Goal: Transaction & Acquisition: Book appointment/travel/reservation

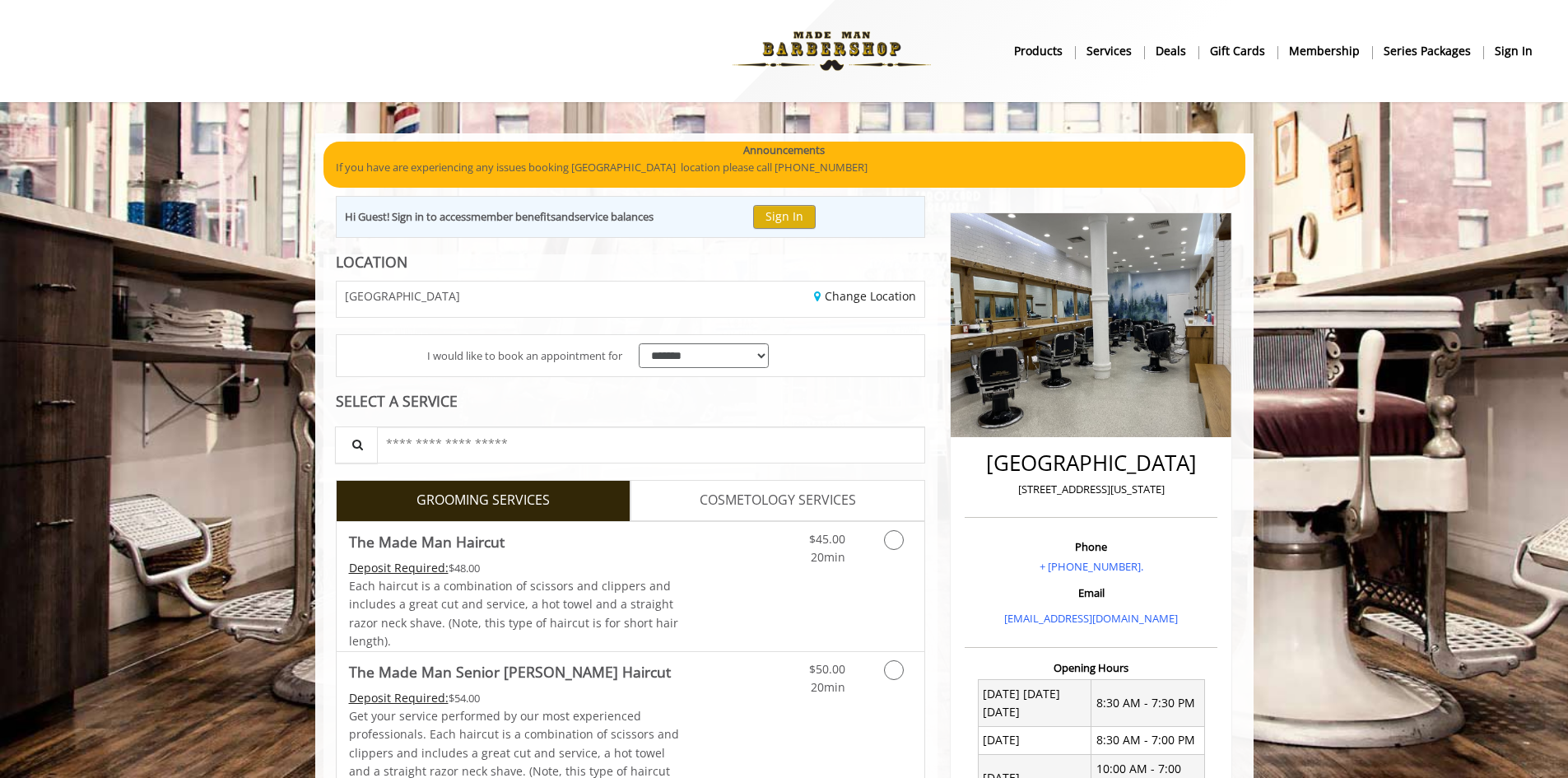
click at [721, 214] on div "Hi Guest! Sign in to access member benefits and service balances Sign In" at bounding box center [631, 216] width 590 height 42
click at [725, 350] on select "**********" at bounding box center [704, 356] width 131 height 26
drag, startPoint x: 725, startPoint y: 350, endPoint x: 735, endPoint y: 347, distance: 10.4
click at [725, 350] on select "**********" at bounding box center [704, 356] width 131 height 26
click at [864, 349] on div "**********" at bounding box center [631, 356] width 588 height 42
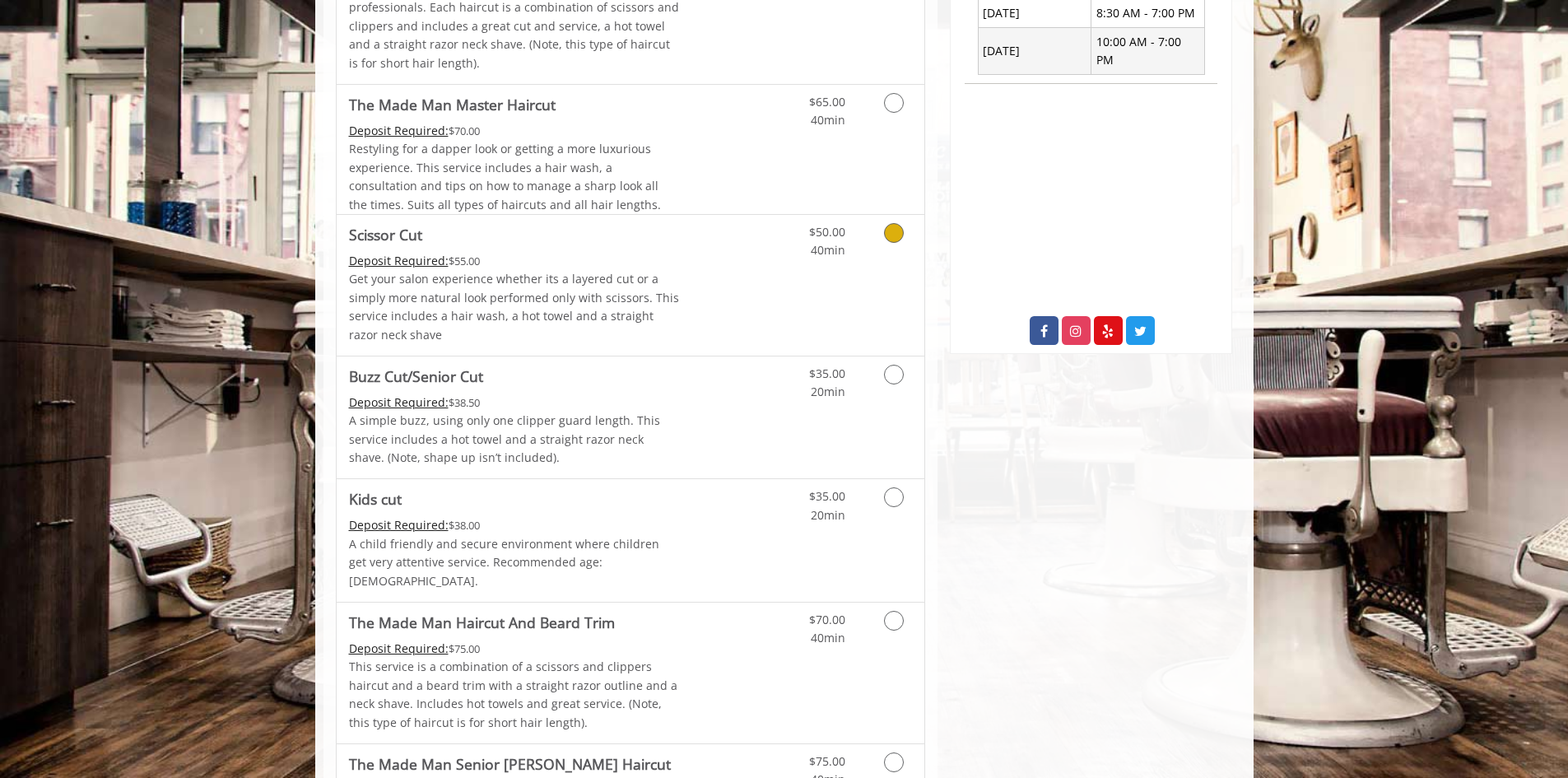
scroll to position [1235, 0]
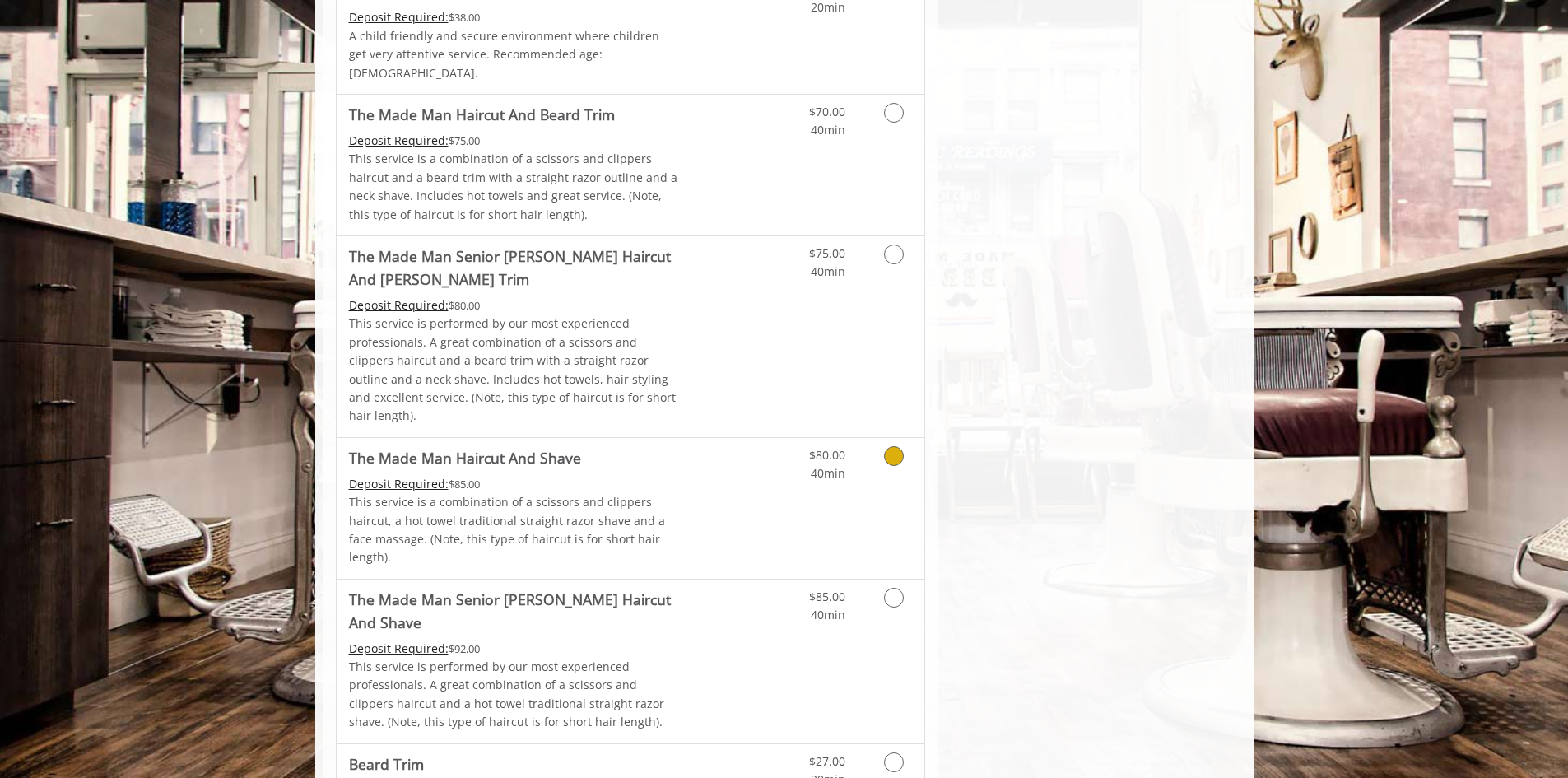
click at [903, 446] on icon "Grooming services" at bounding box center [894, 456] width 20 height 20
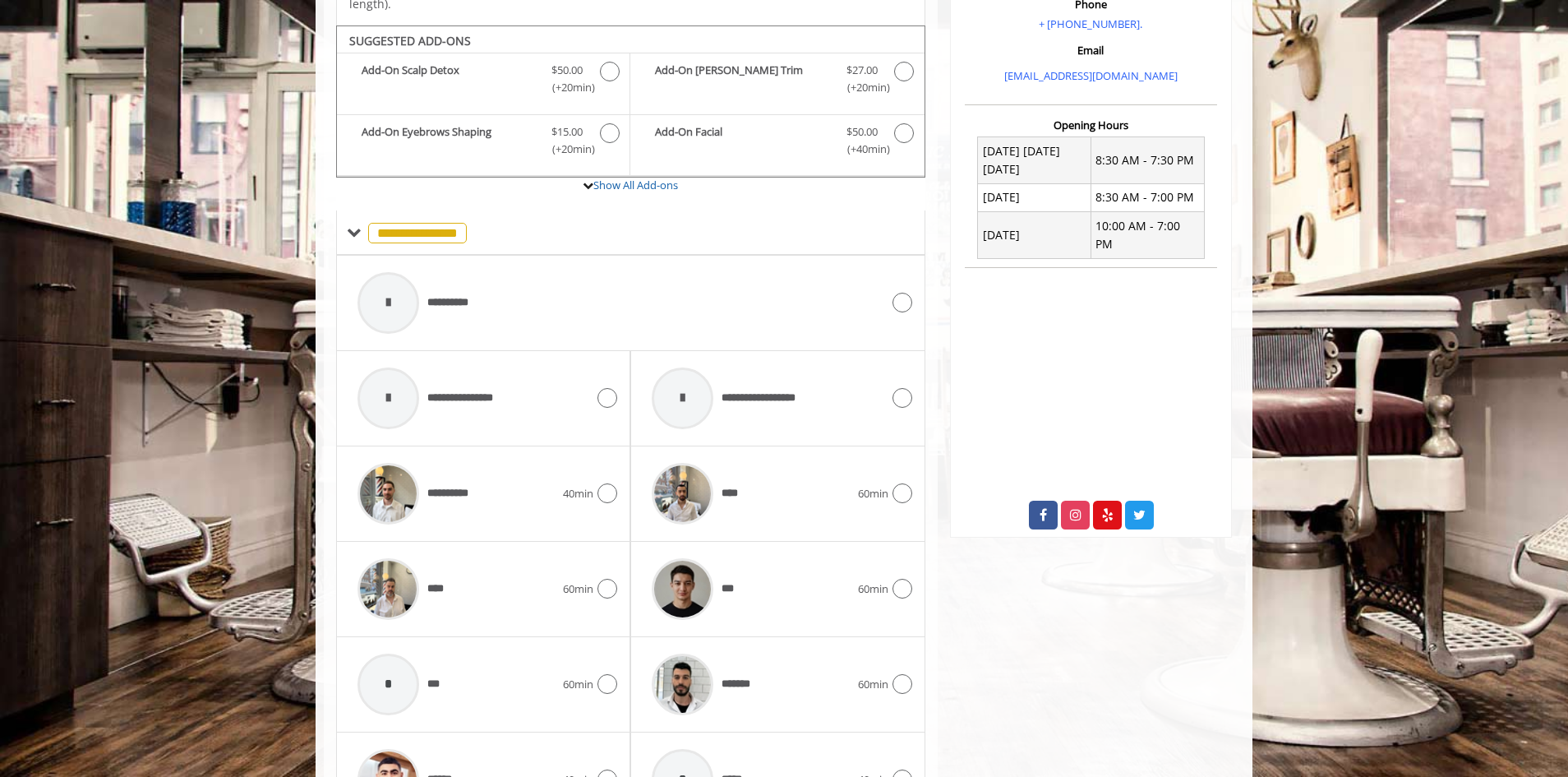
scroll to position [549, 0]
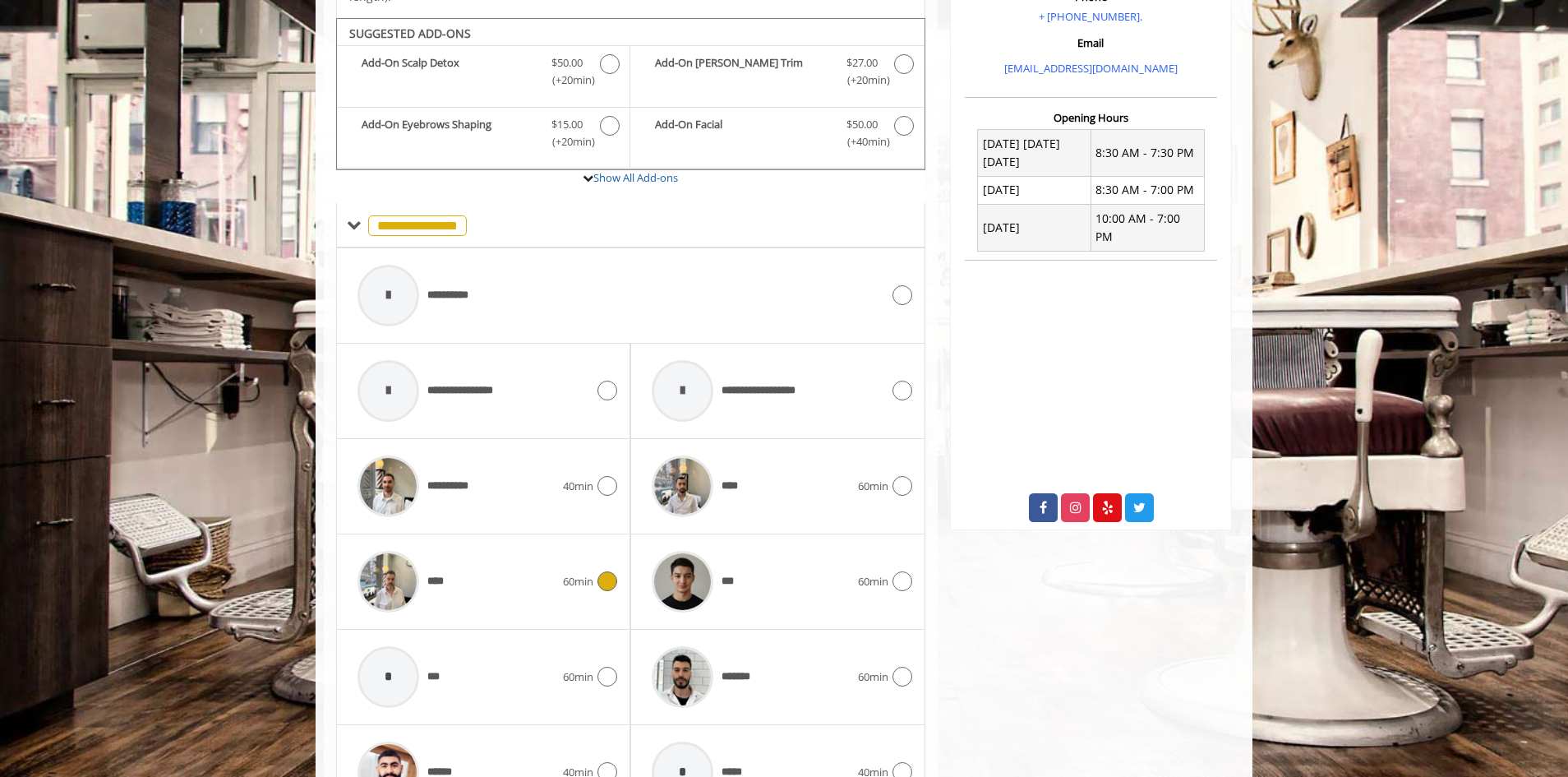
click at [615, 572] on icon at bounding box center [607, 582] width 20 height 20
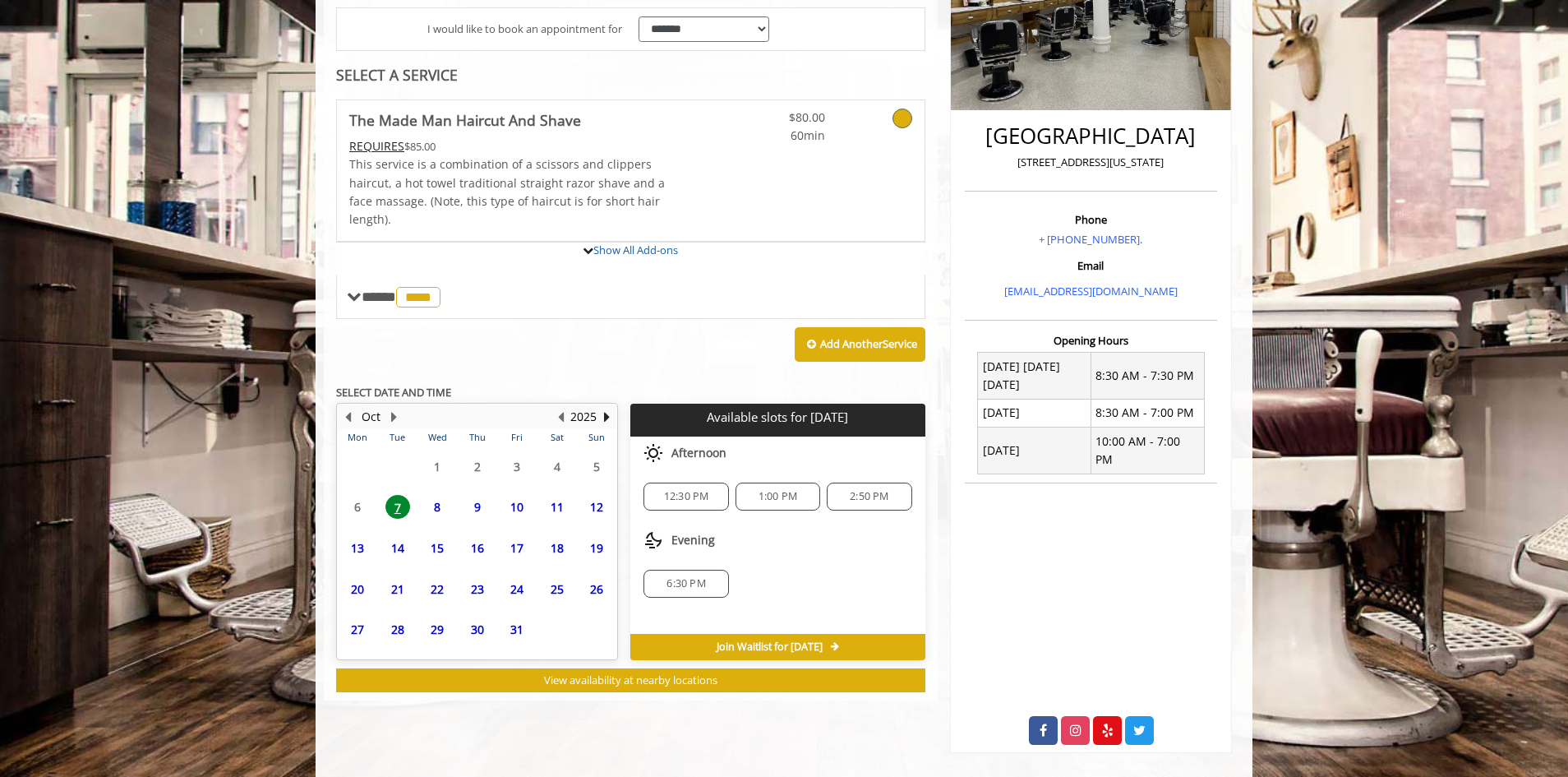
scroll to position [423, 0]
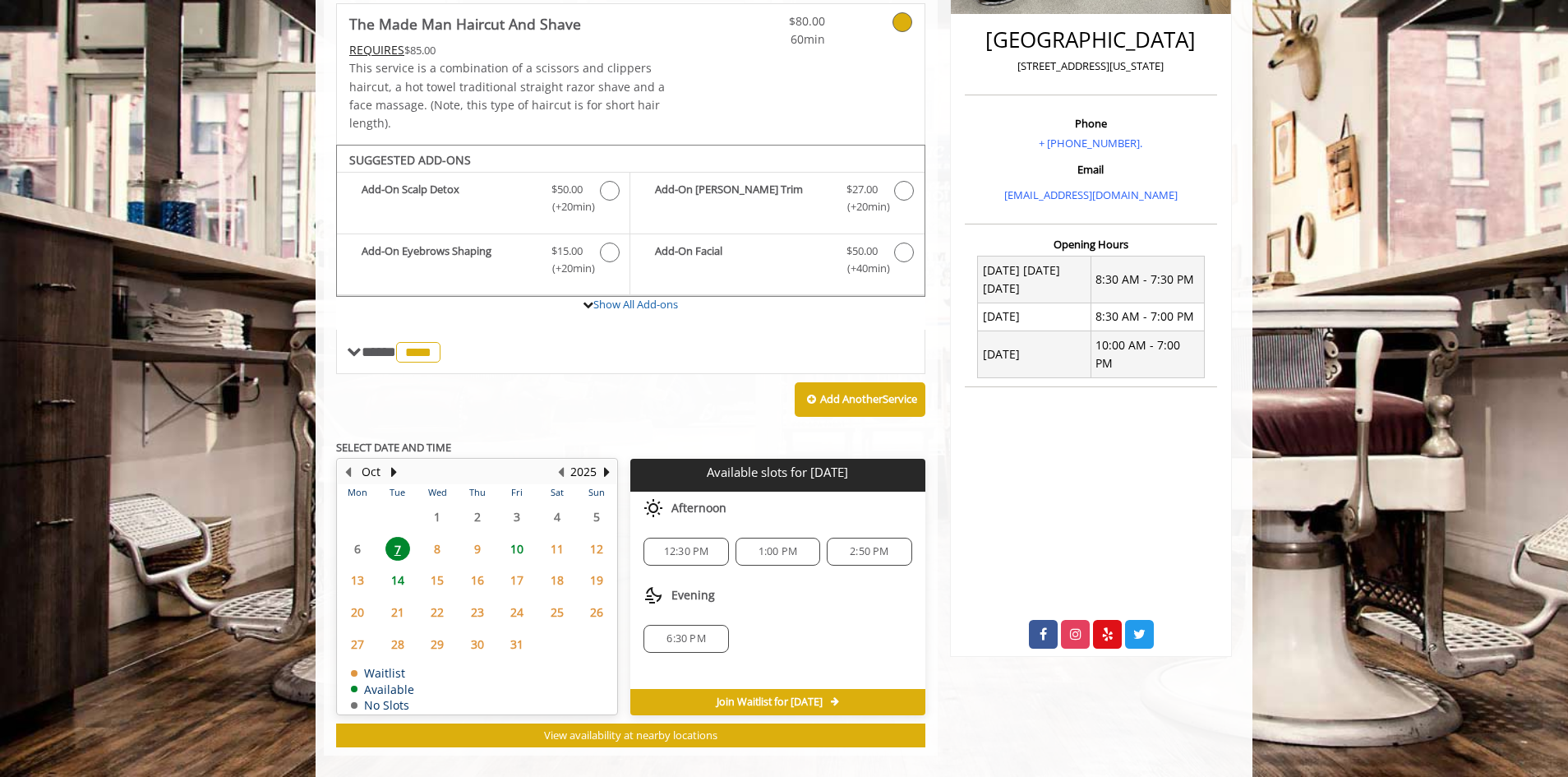
click at [788, 545] on span "1:00 PM" at bounding box center [777, 552] width 38 height 13
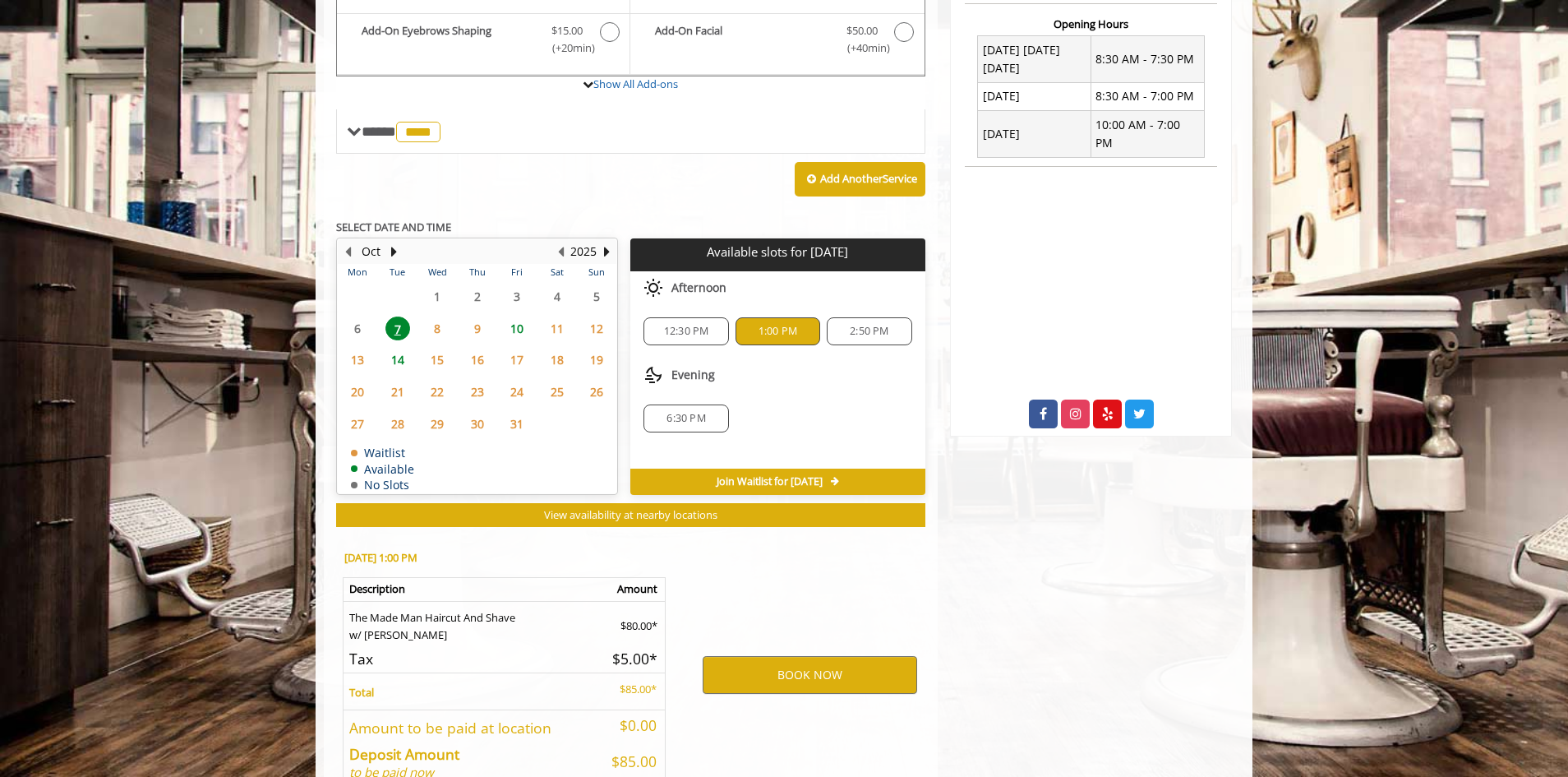
scroll to position [720, 0]
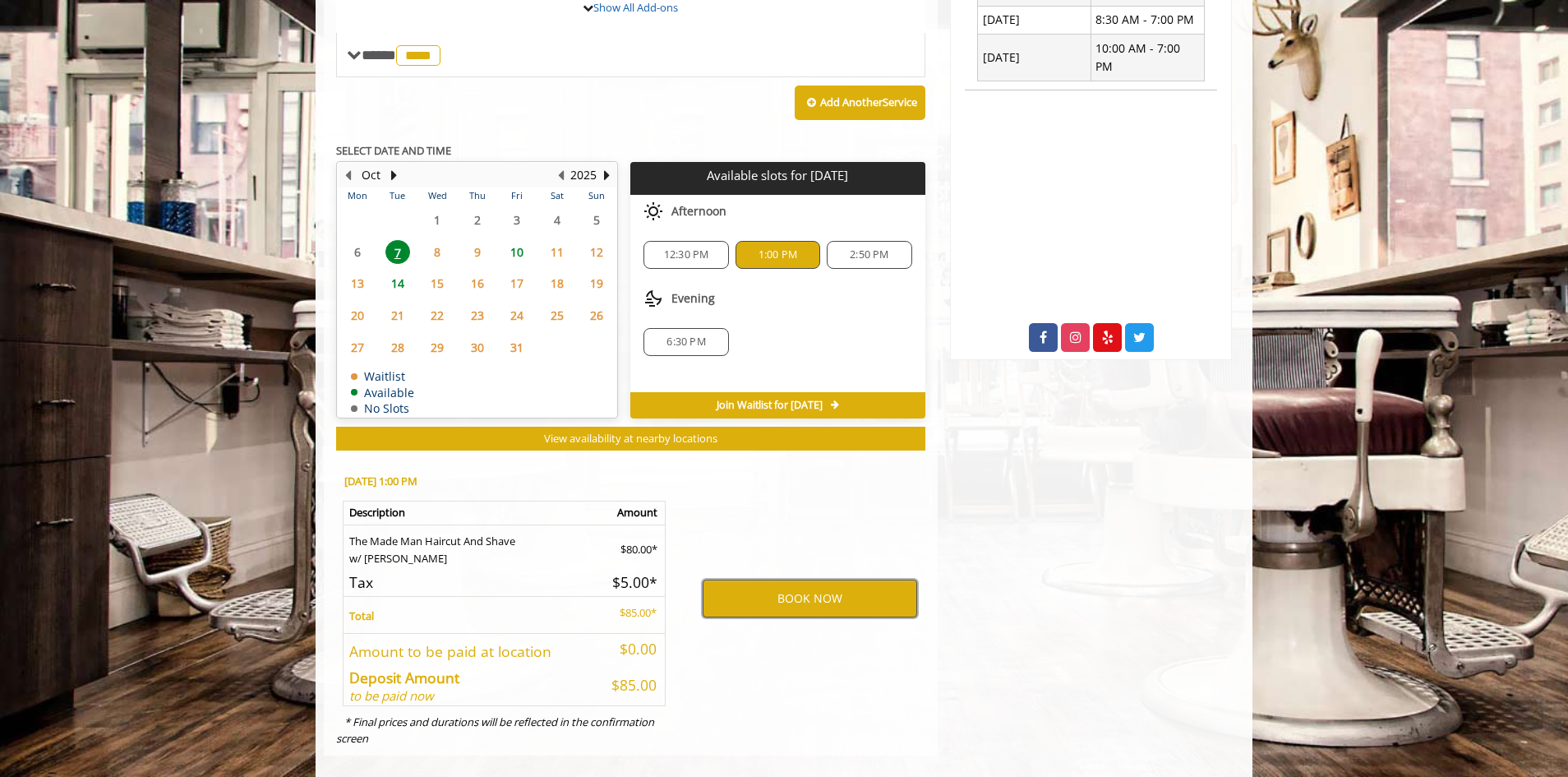
click at [822, 589] on button "BOOK NOW" at bounding box center [810, 598] width 214 height 38
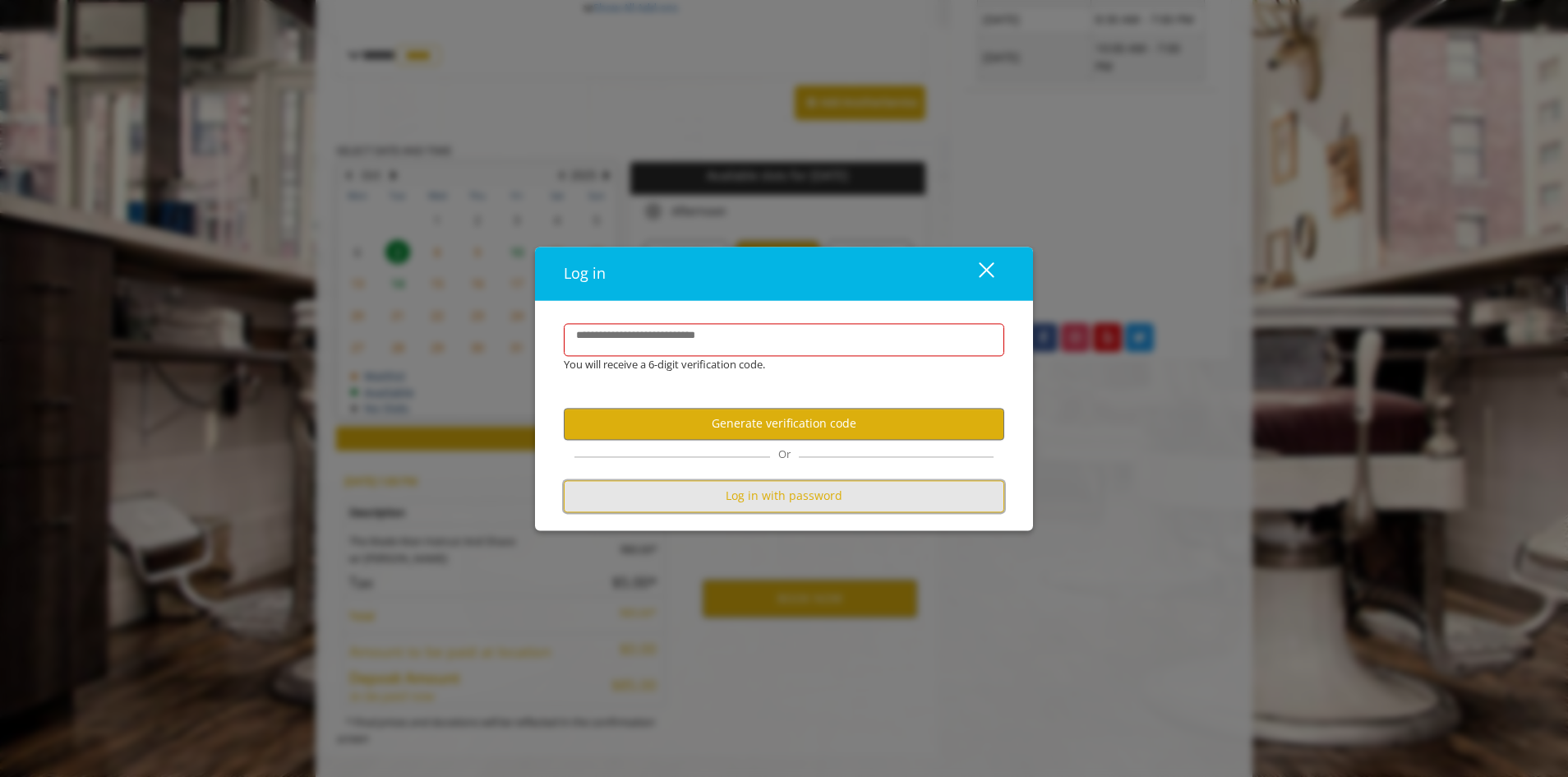
click at [747, 491] on button "Log in with password" at bounding box center [784, 496] width 440 height 32
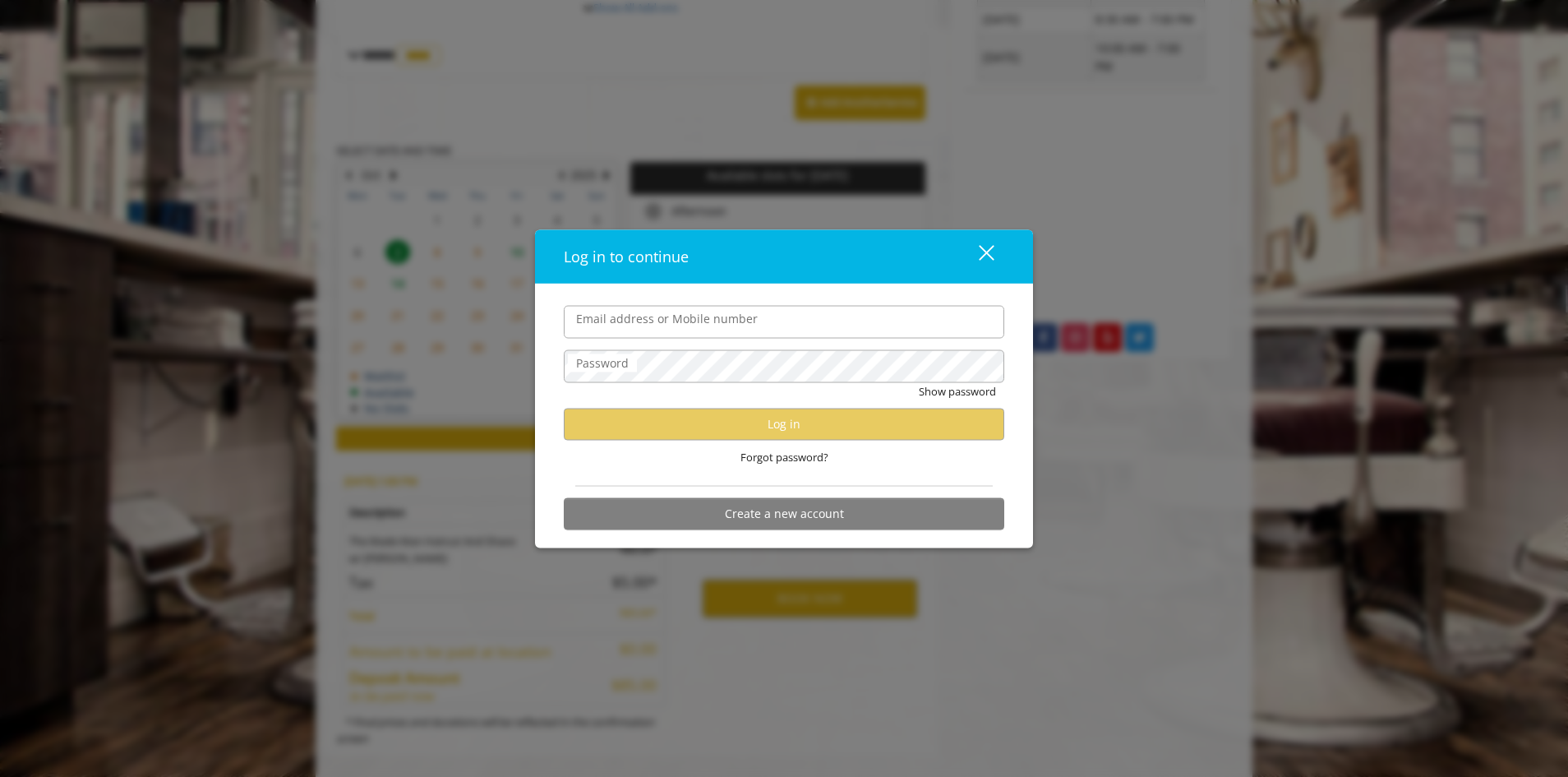
click at [985, 244] on div "close" at bounding box center [977, 257] width 33 height 25
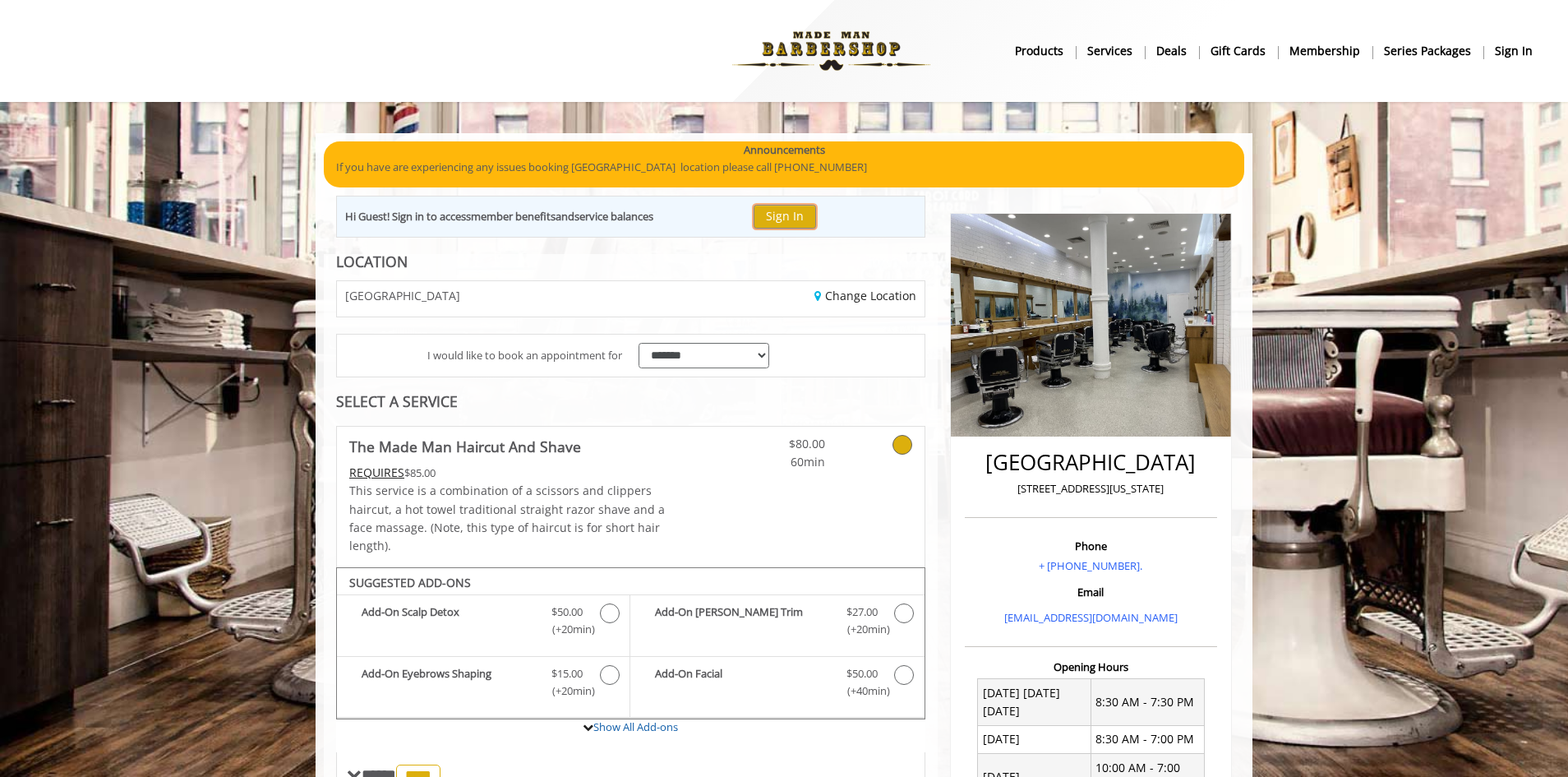
scroll to position [494, 0]
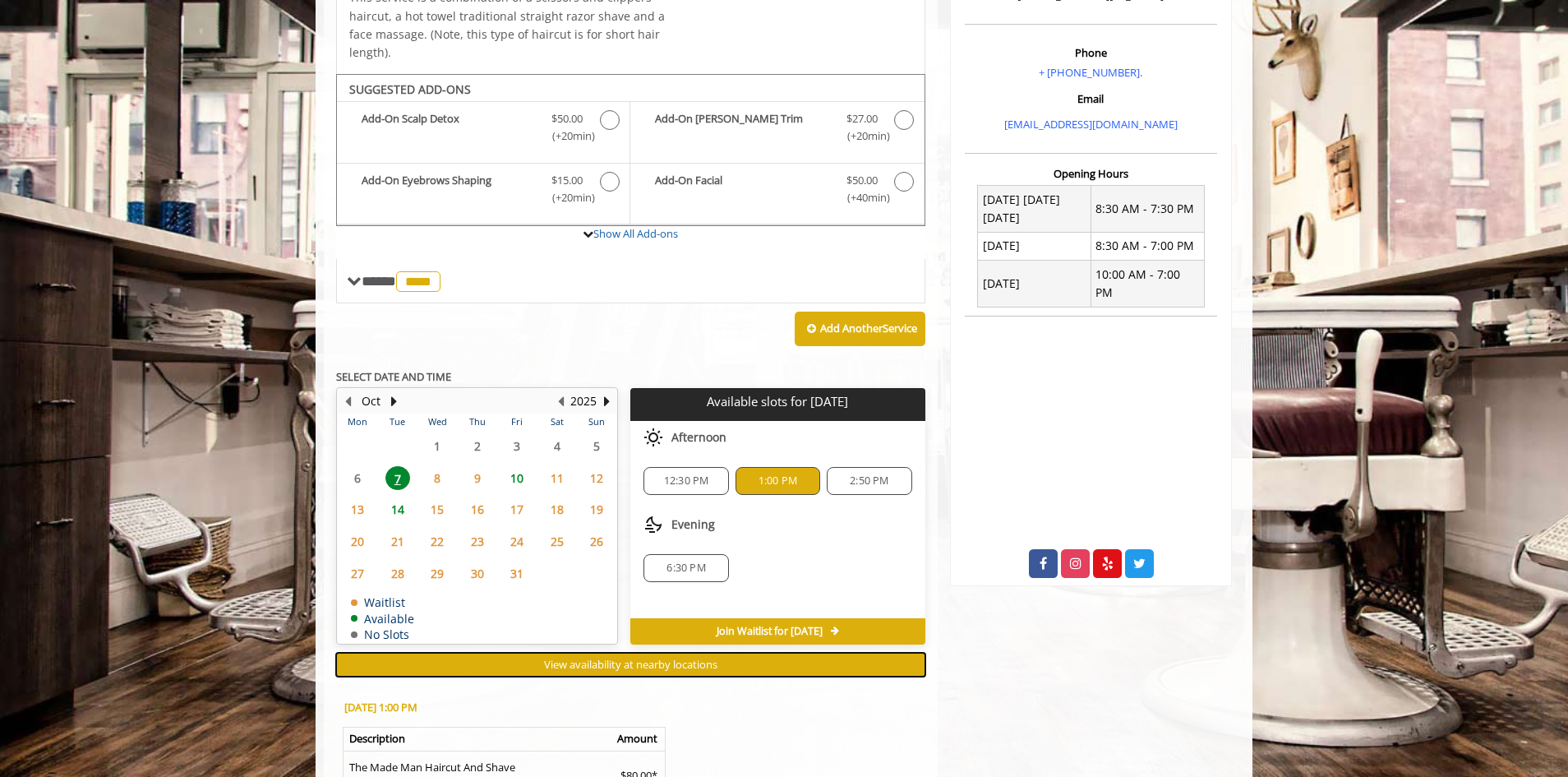
click at [774, 653] on button "View availability at nearby locations" at bounding box center [630, 665] width 589 height 24
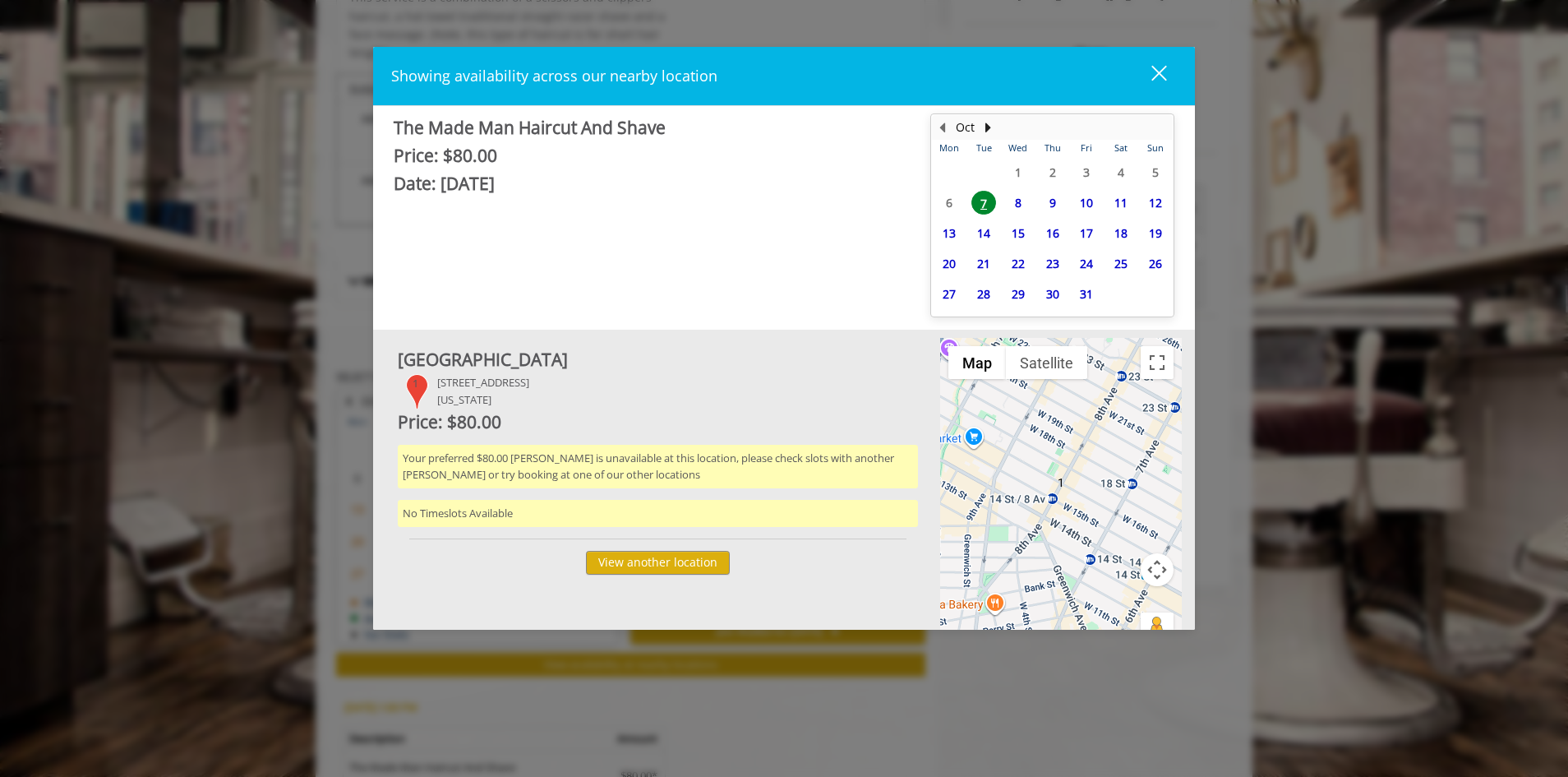
click at [1160, 70] on div "close dialog" at bounding box center [1159, 72] width 16 height 16
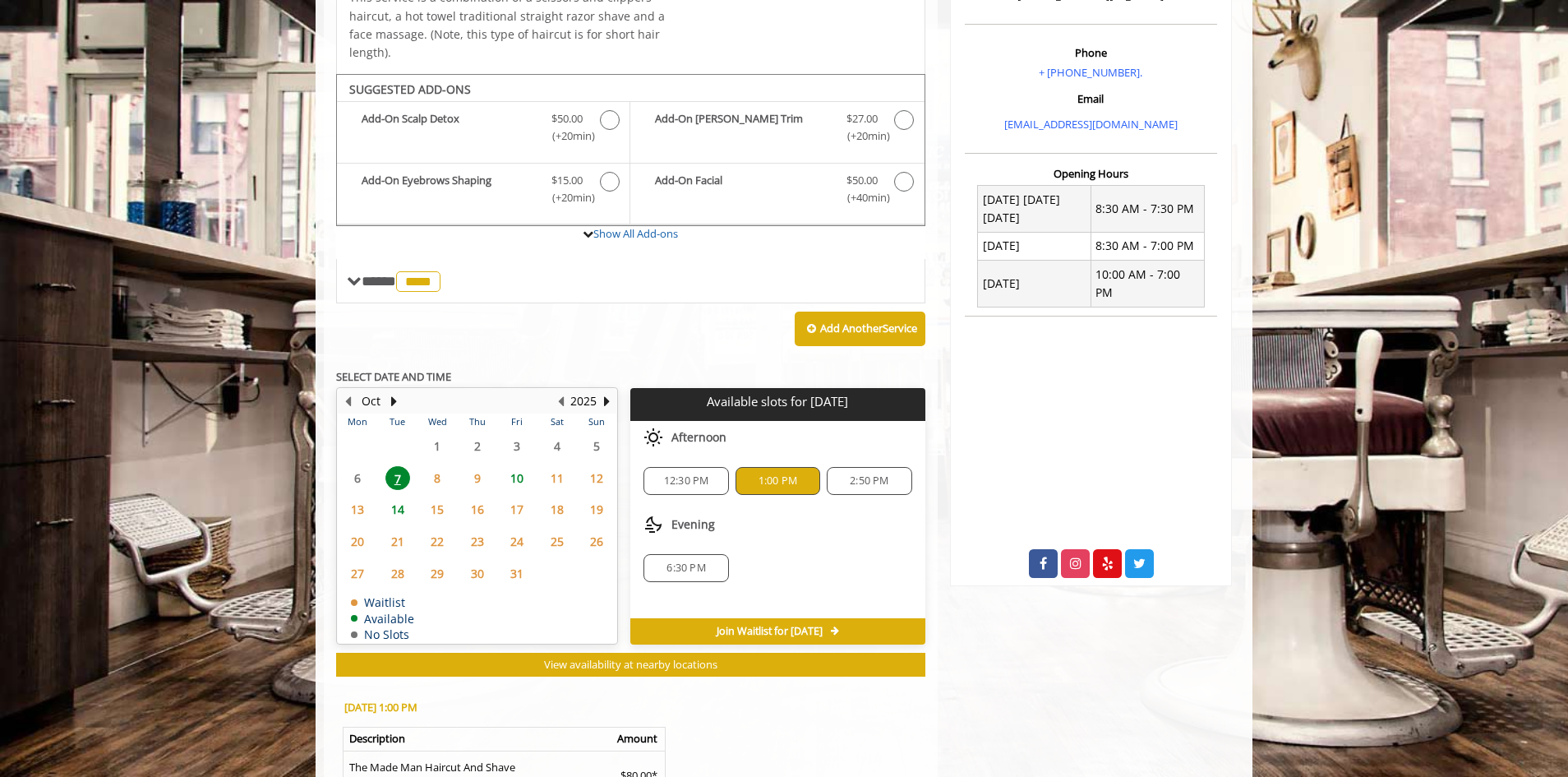
click at [760, 475] on span "1:00 PM" at bounding box center [777, 481] width 38 height 13
click at [794, 469] on div "1:00 PM" at bounding box center [777, 481] width 85 height 28
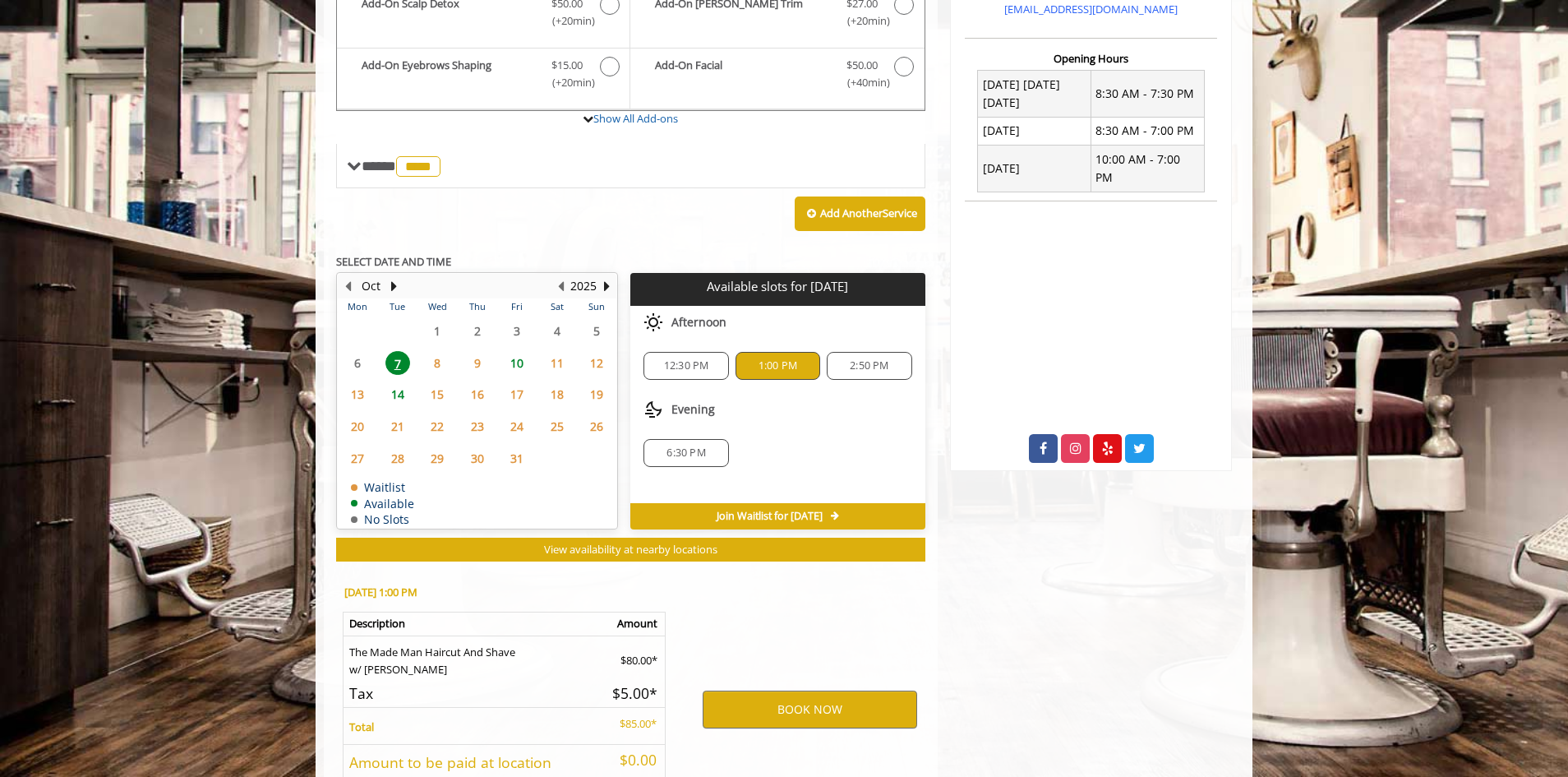
scroll to position [720, 0]
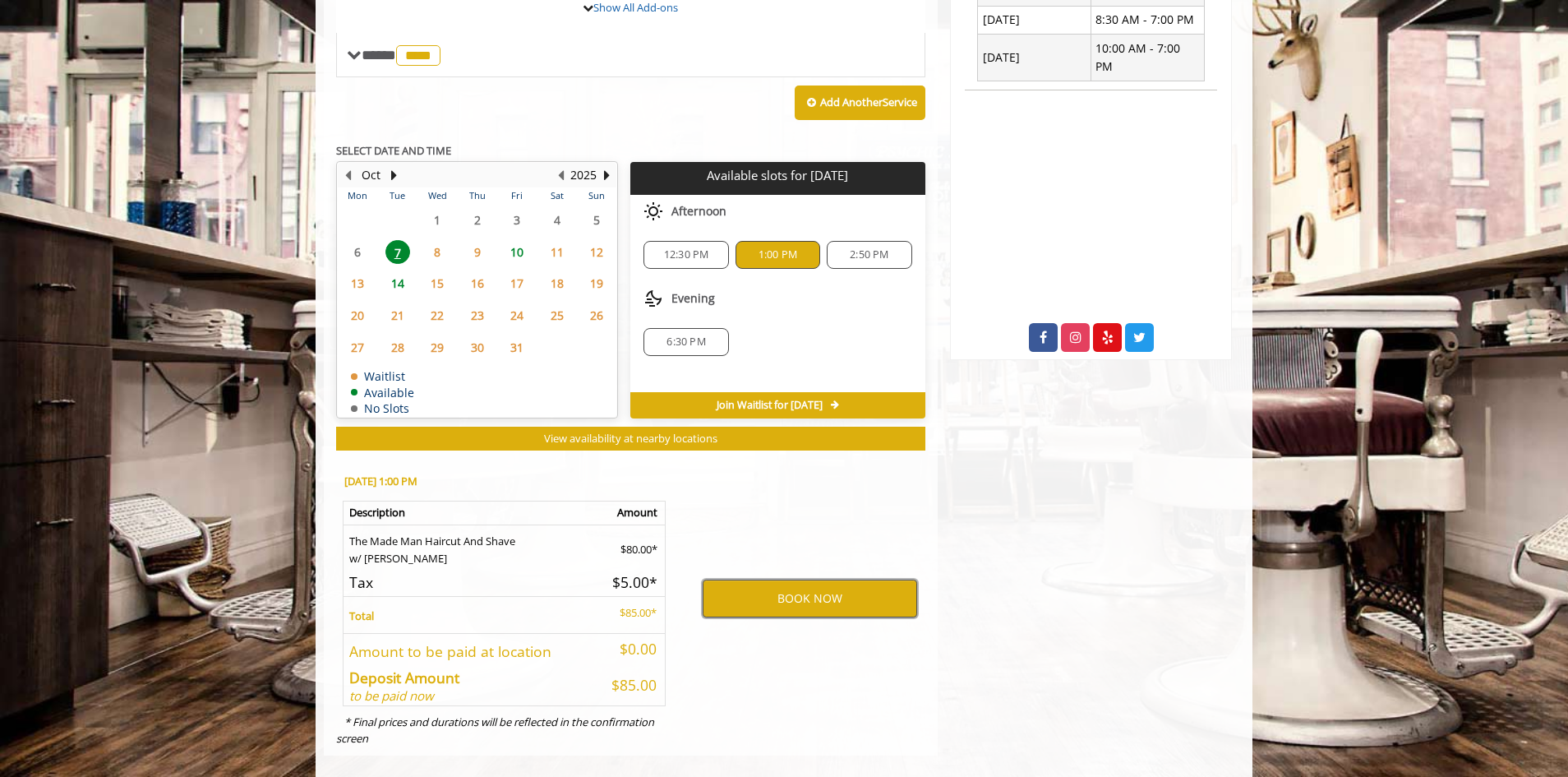
click at [867, 579] on button "BOOK NOW" at bounding box center [810, 598] width 214 height 38
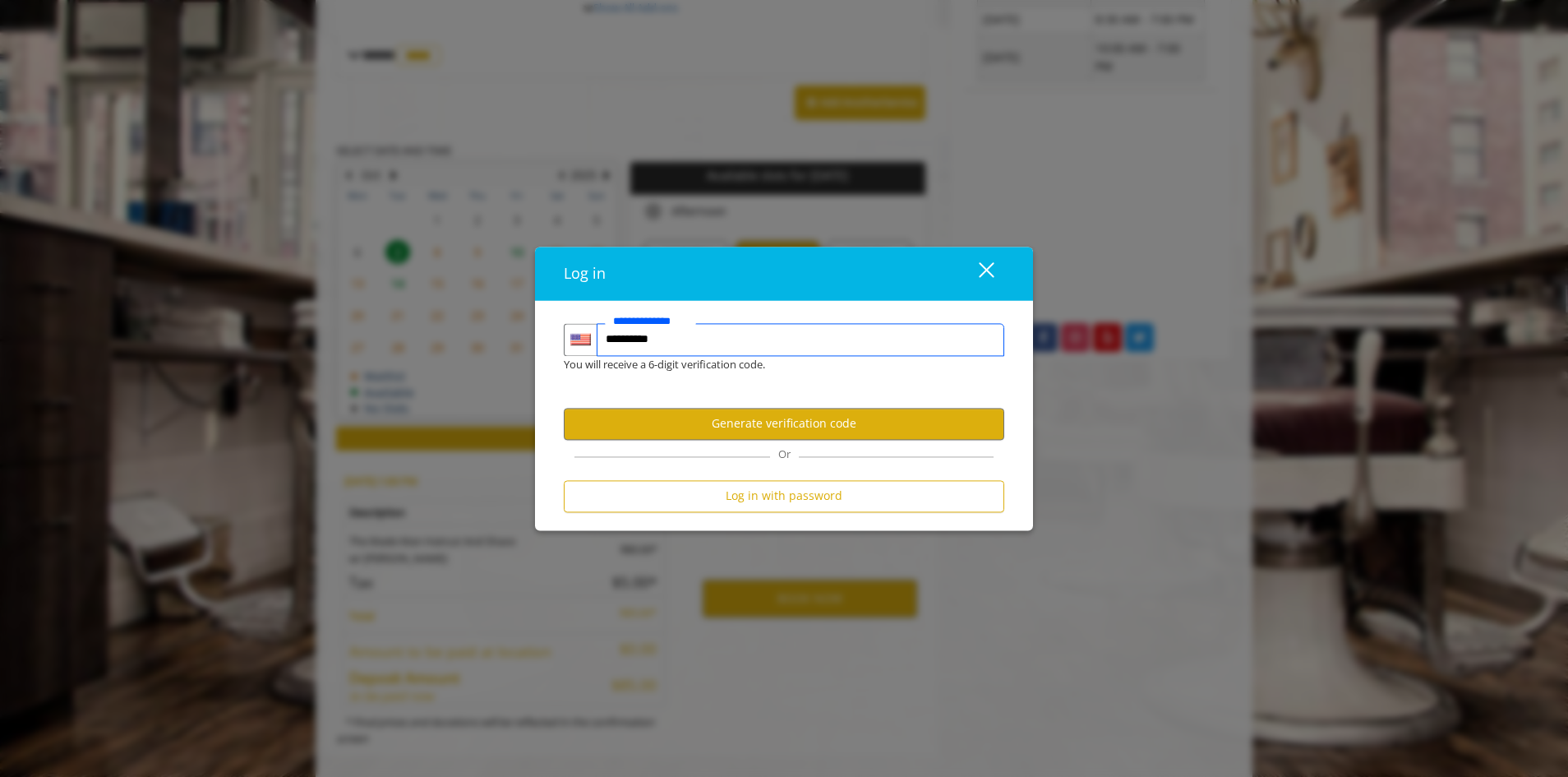
type input "**********"
click at [886, 417] on button "Generate verification code" at bounding box center [784, 424] width 440 height 32
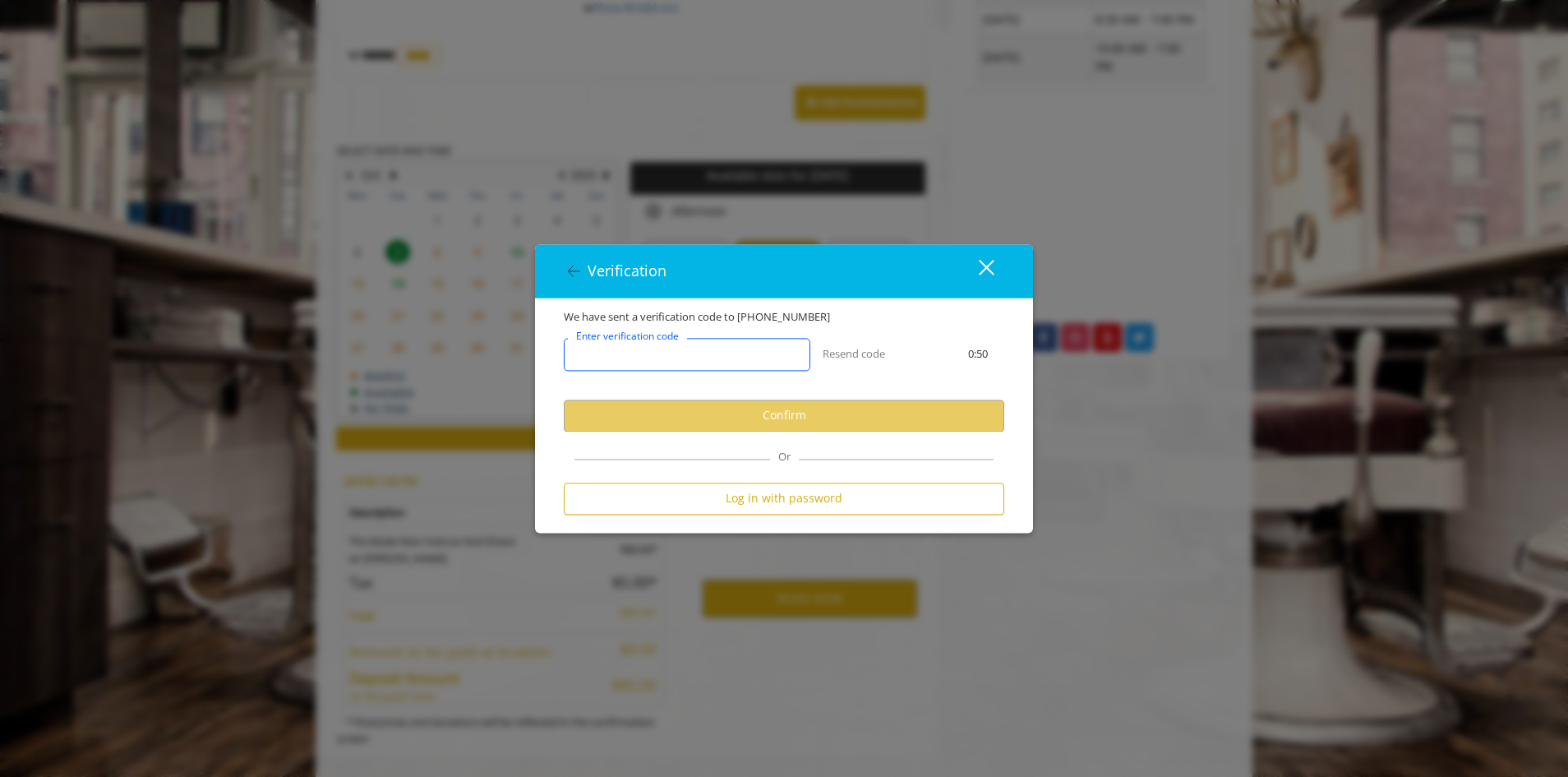
click at [789, 351] on input "Enter verification code" at bounding box center [687, 355] width 247 height 33
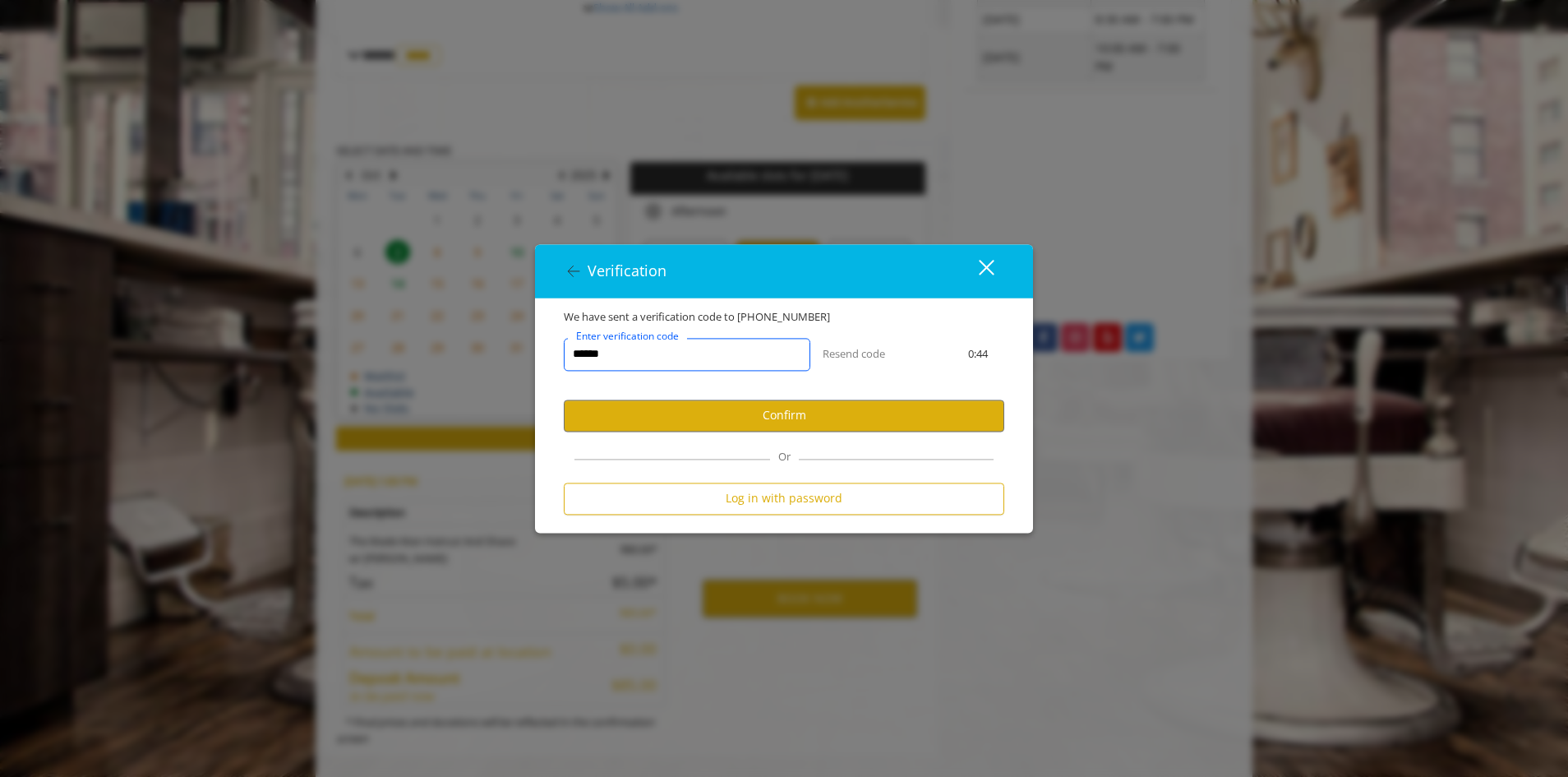
type input "******"
click at [840, 433] on user-otp-account-verification "We have sent a verification code to [PHONE_NUMBER] ****** Enter verification co…" at bounding box center [784, 416] width 440 height 214
click at [835, 404] on button "Confirm" at bounding box center [784, 416] width 440 height 32
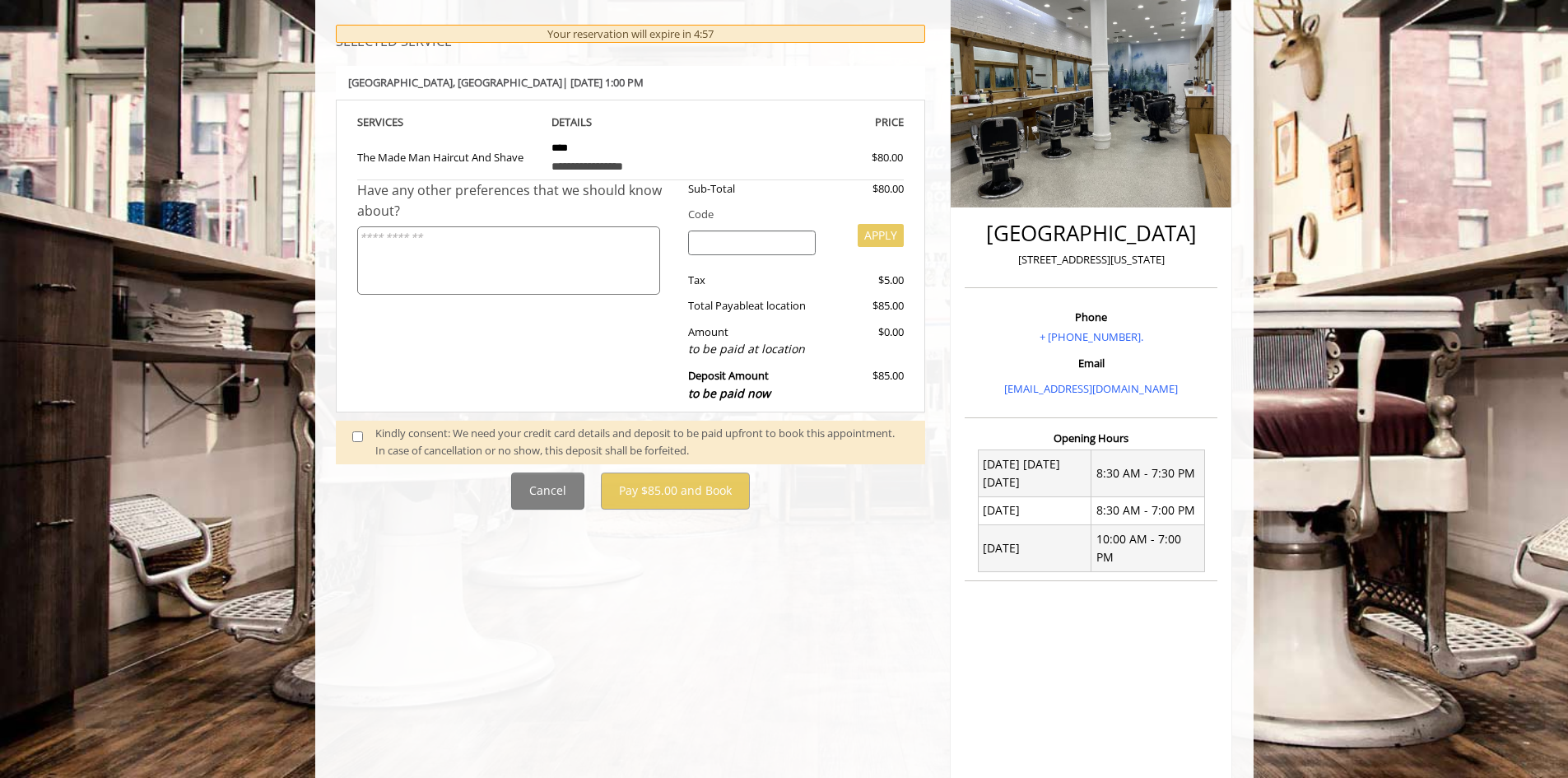
scroll to position [247, 0]
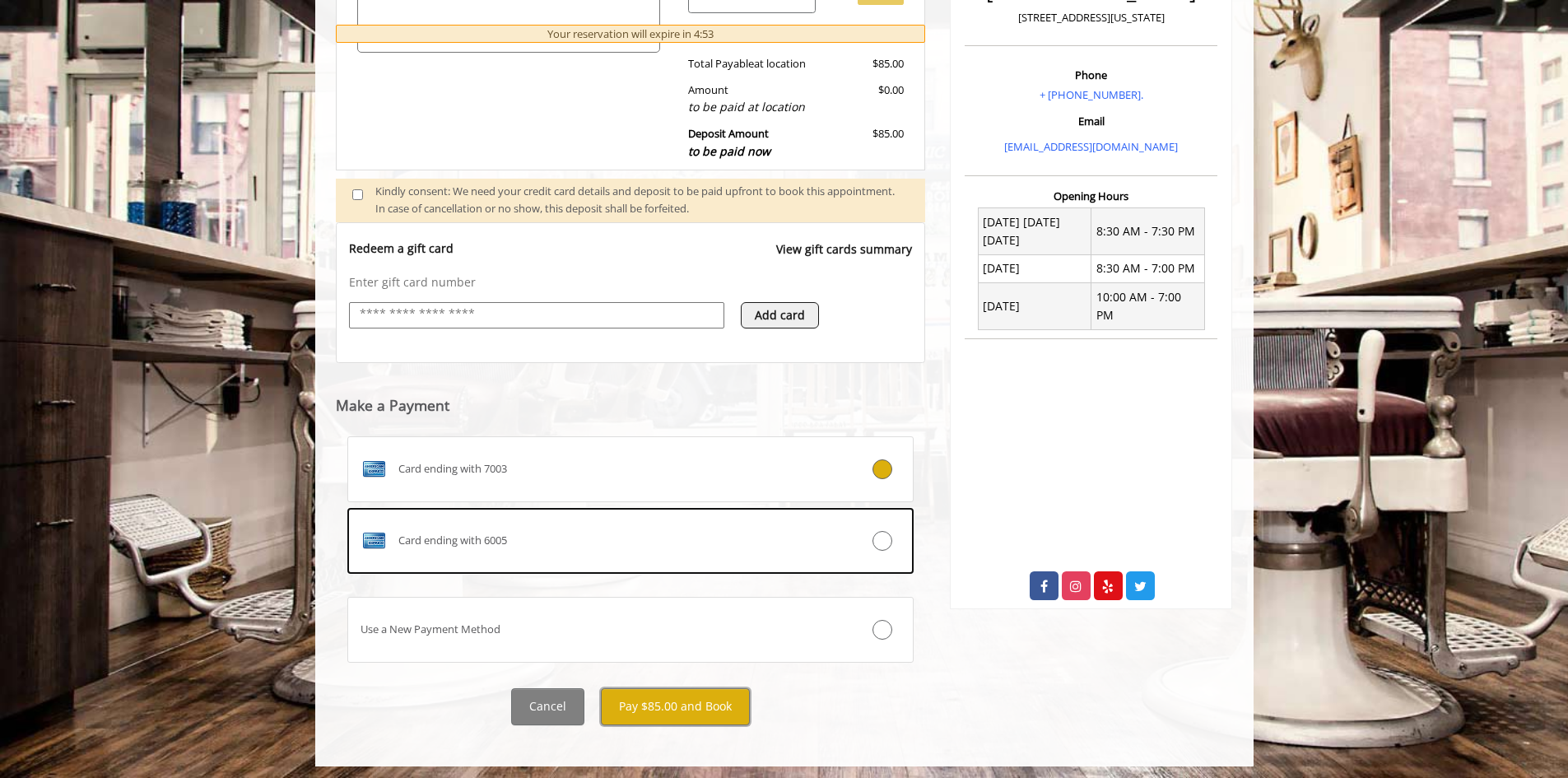
click at [701, 719] on button "Pay $85.00 and Book" at bounding box center [675, 706] width 149 height 37
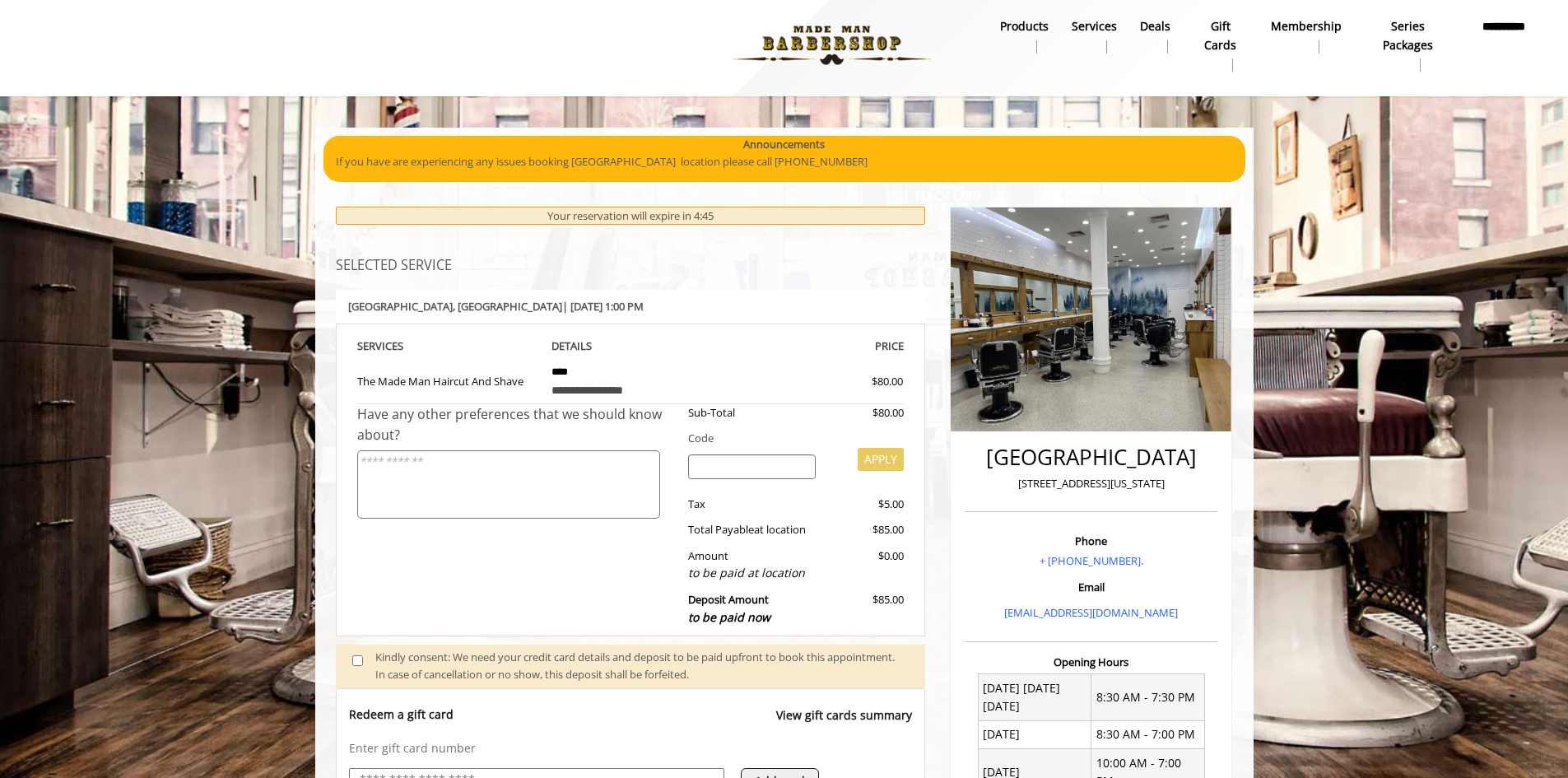
scroll to position [0, 0]
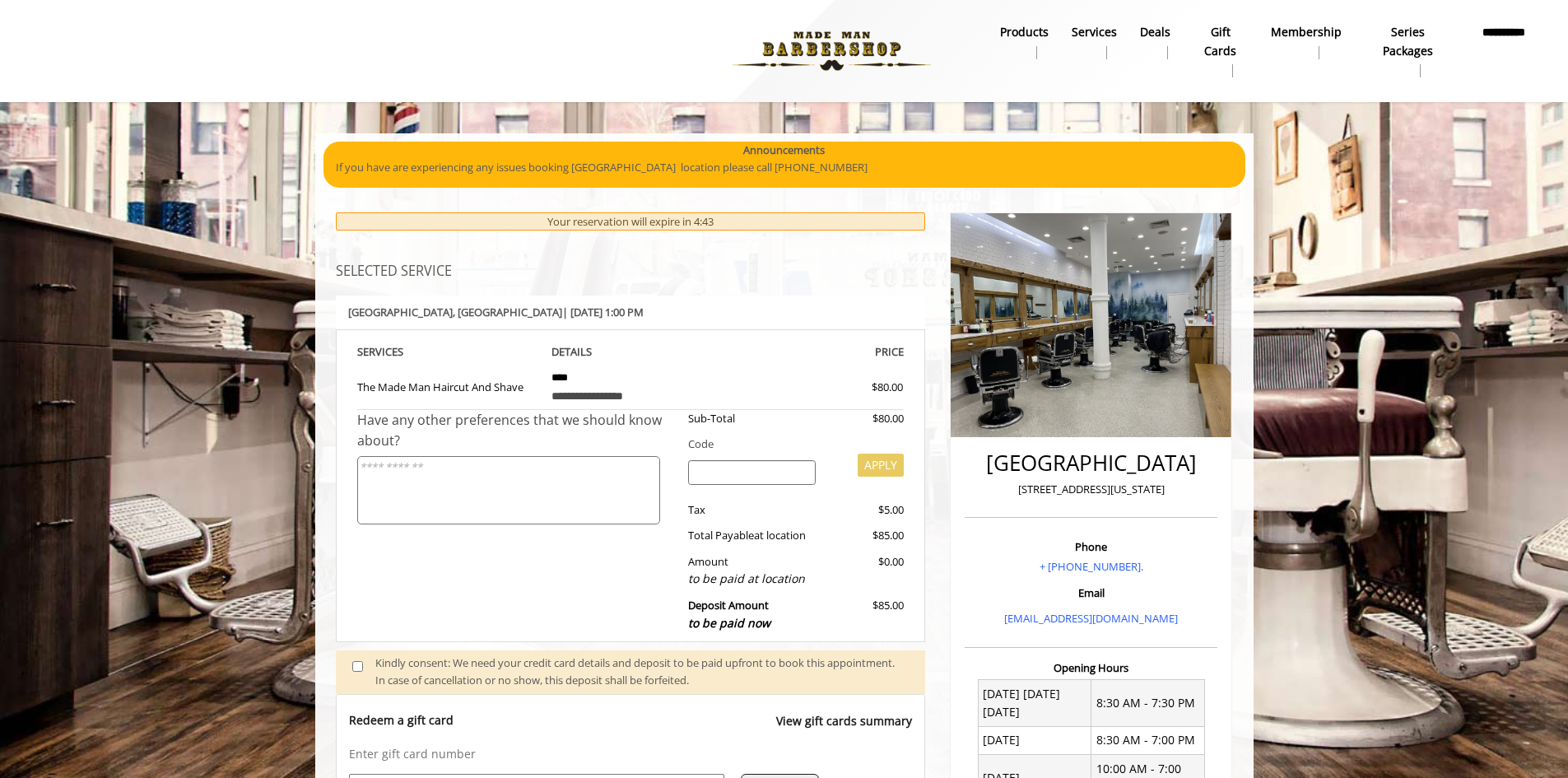
click at [782, 547] on div "Sub-Total $80.00 Code APPLY Tax $5.00 Total Payable at location $85.00 Amount t…" at bounding box center [789, 525] width 228 height 230
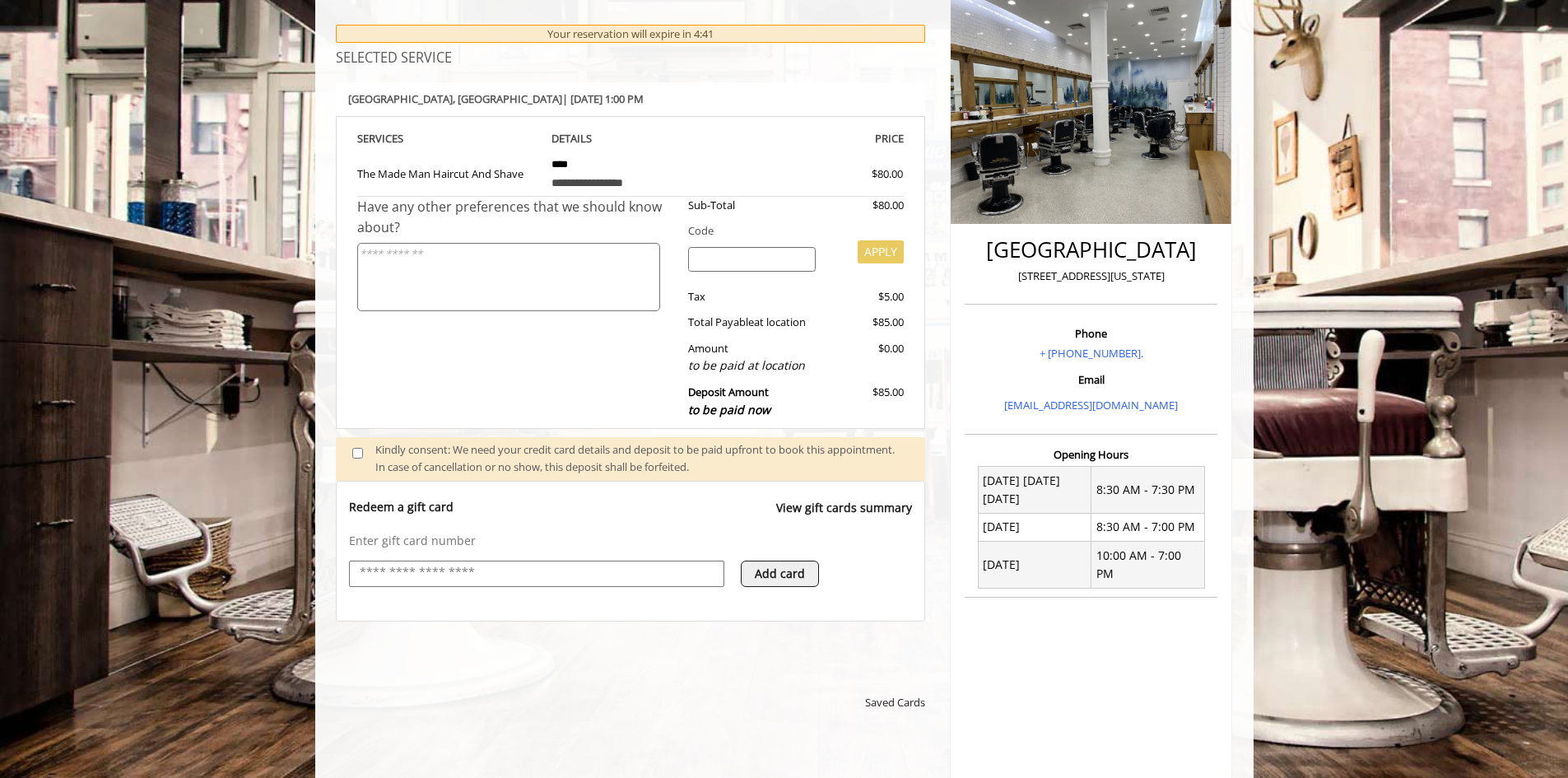
scroll to position [494, 0]
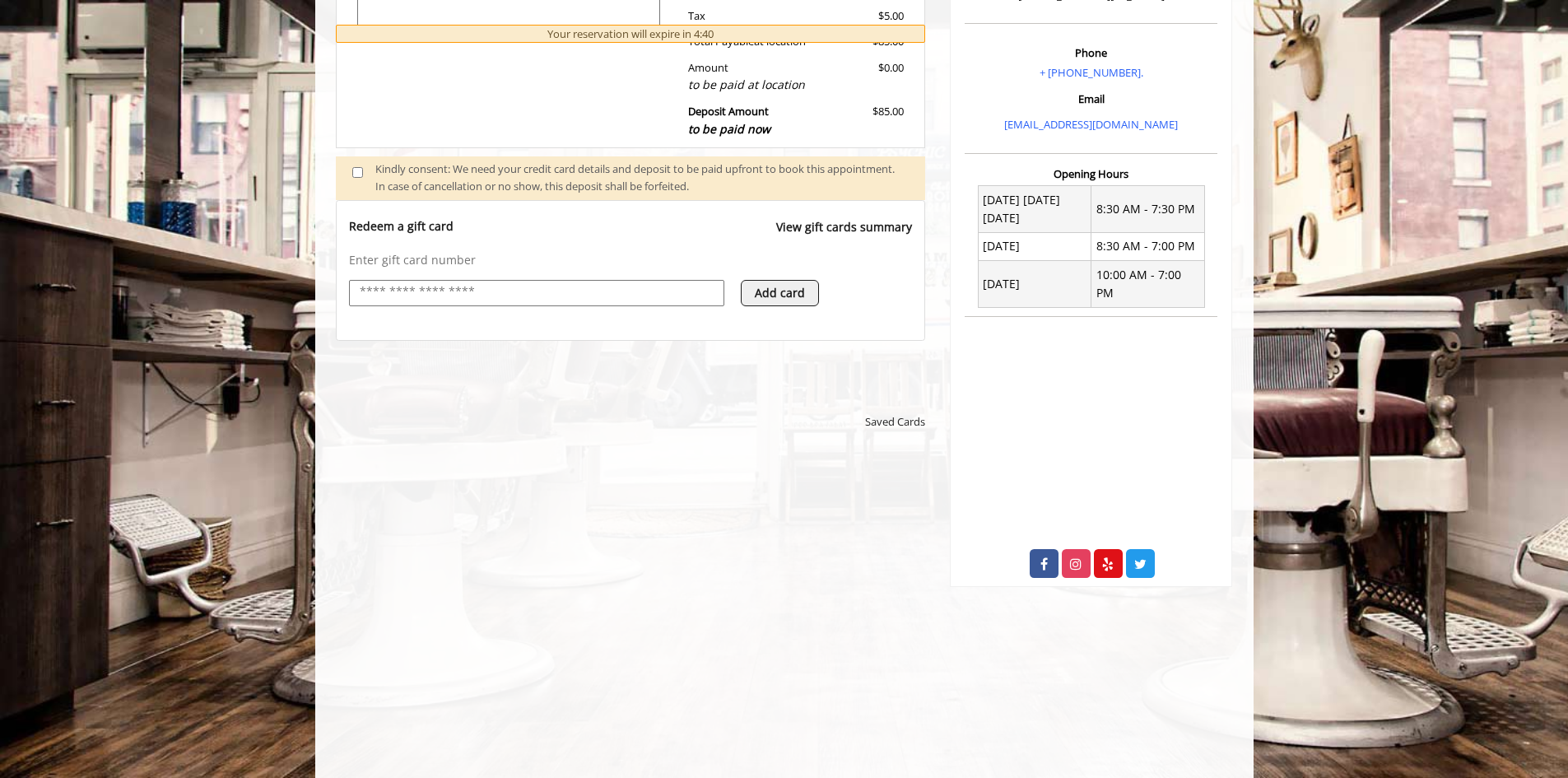
click at [771, 294] on button "Add card" at bounding box center [779, 293] width 78 height 27
click at [707, 322] on div at bounding box center [536, 300] width 375 height 42
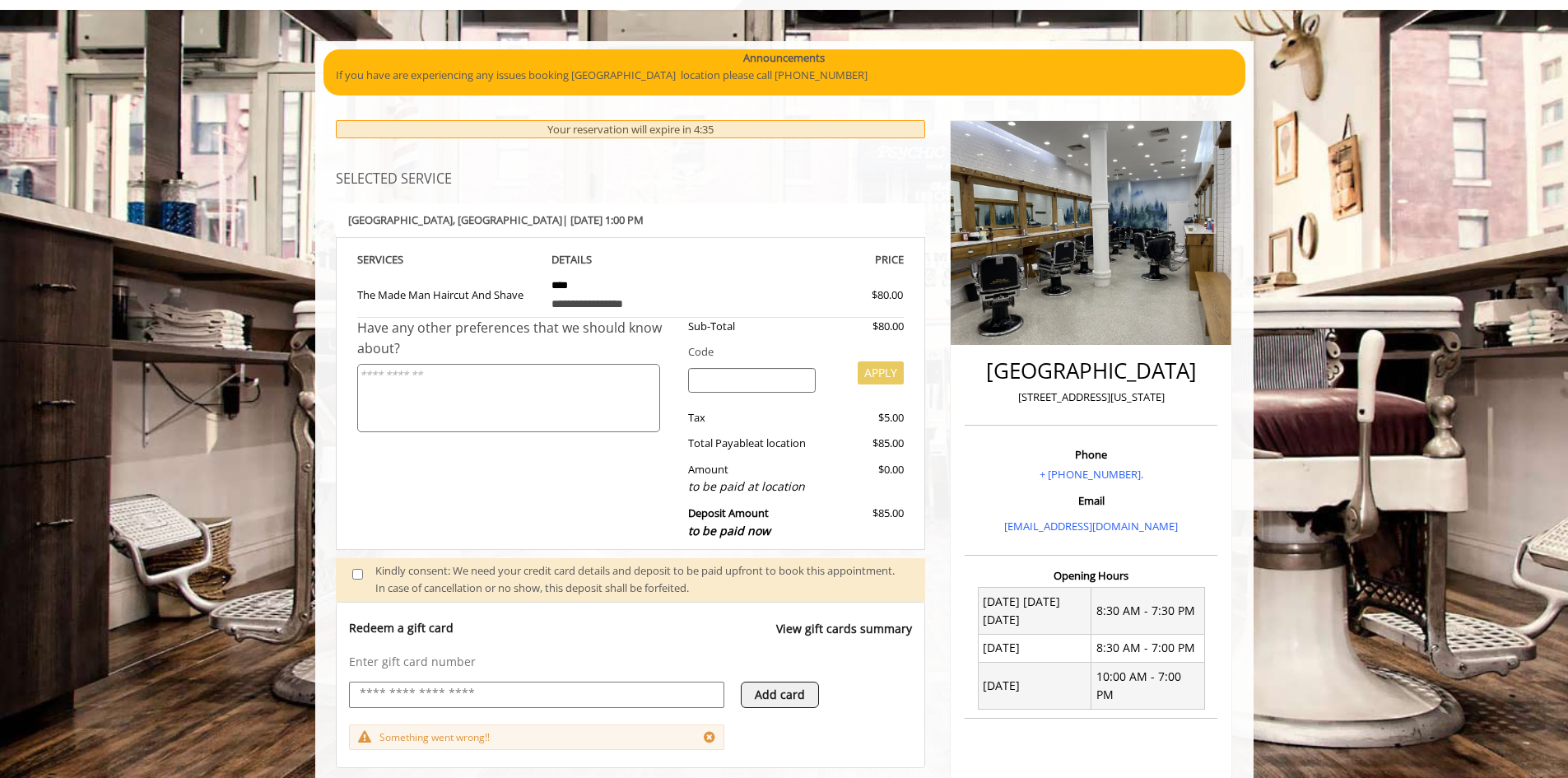
scroll to position [82, 0]
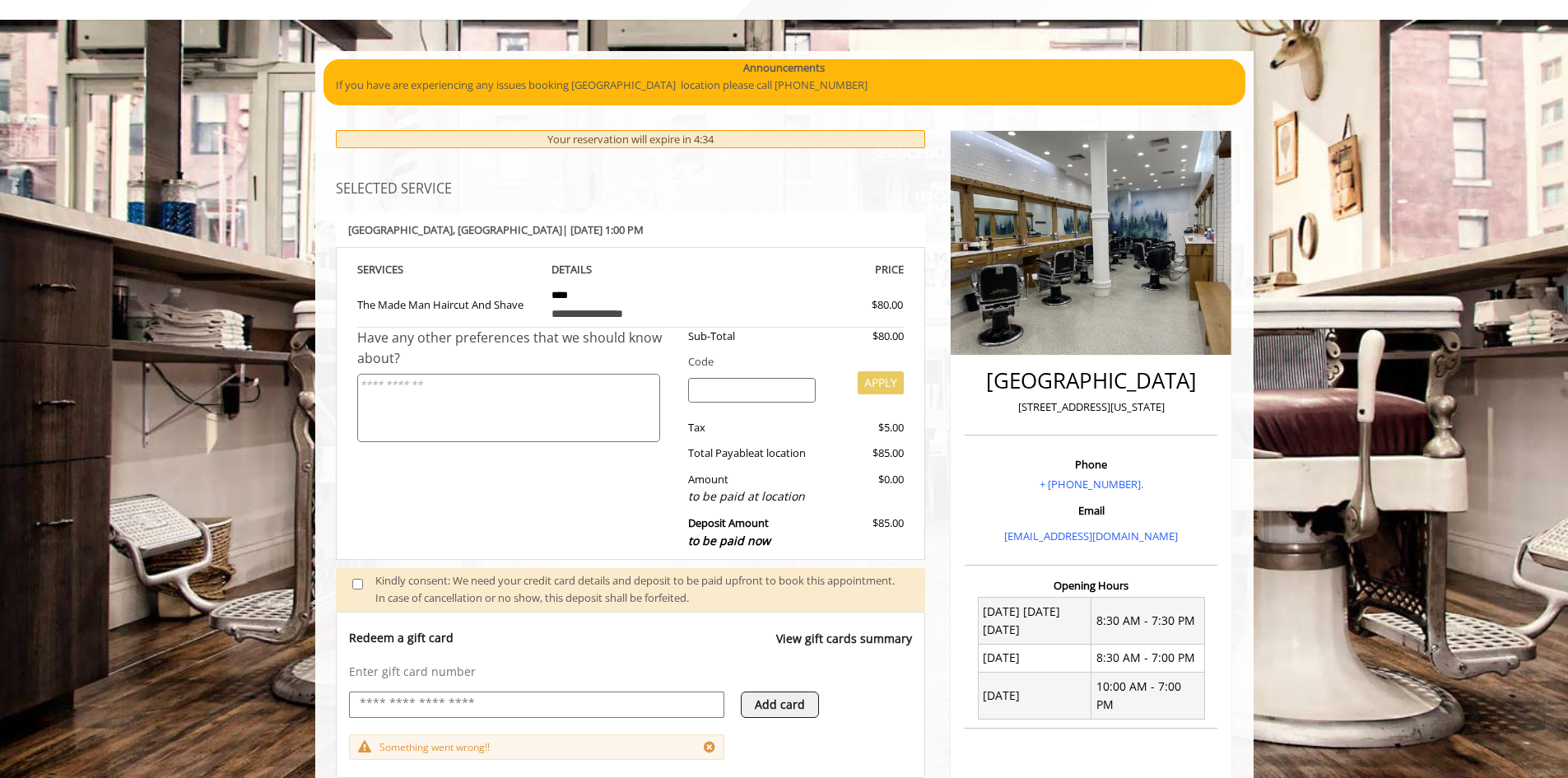
click at [827, 465] on div "Sub-Total $80.00 Code APPLY Tax $5.00 Total Payable at location $85.00 Amount t…" at bounding box center [789, 443] width 228 height 230
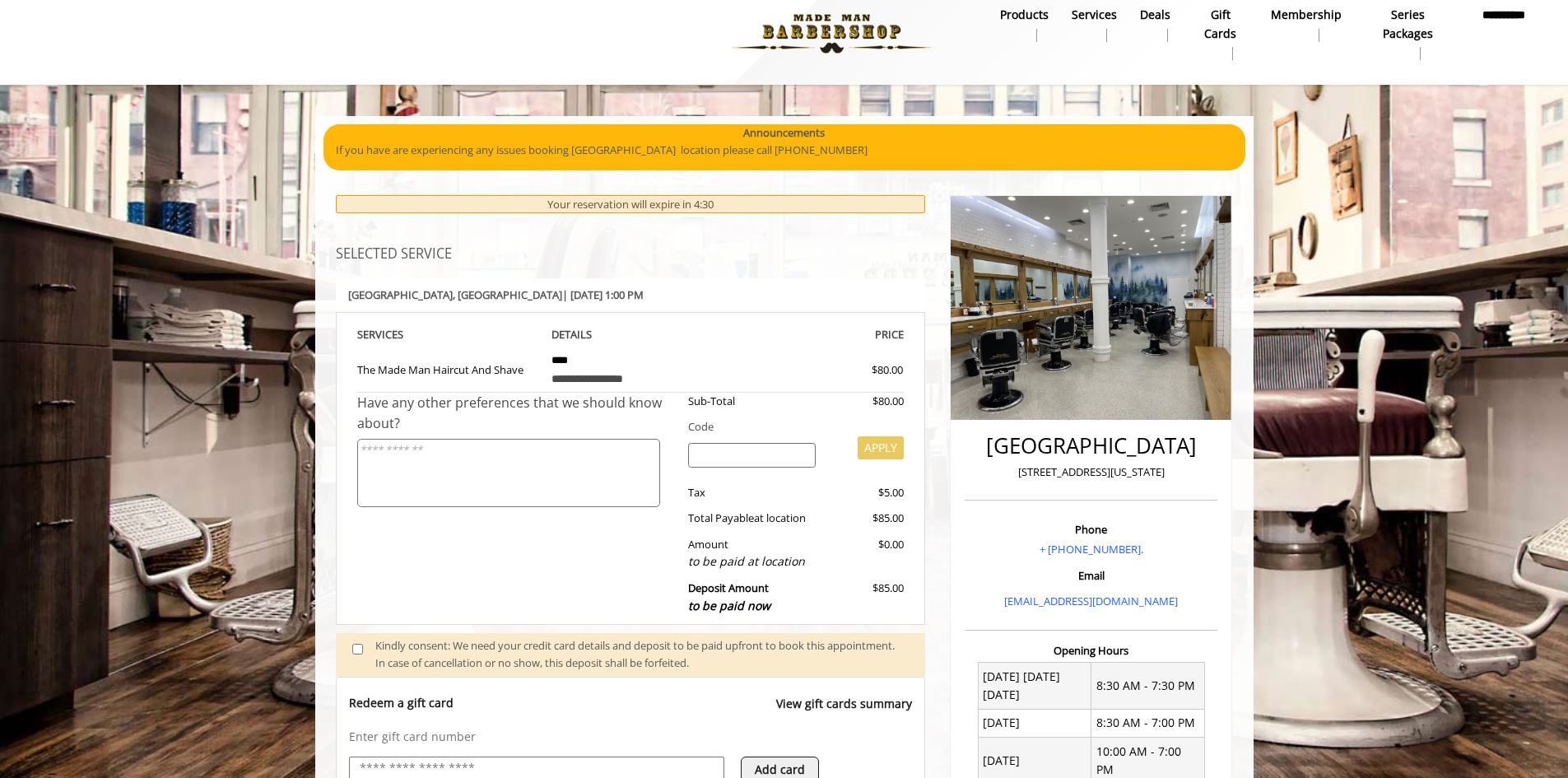
scroll to position [0, 0]
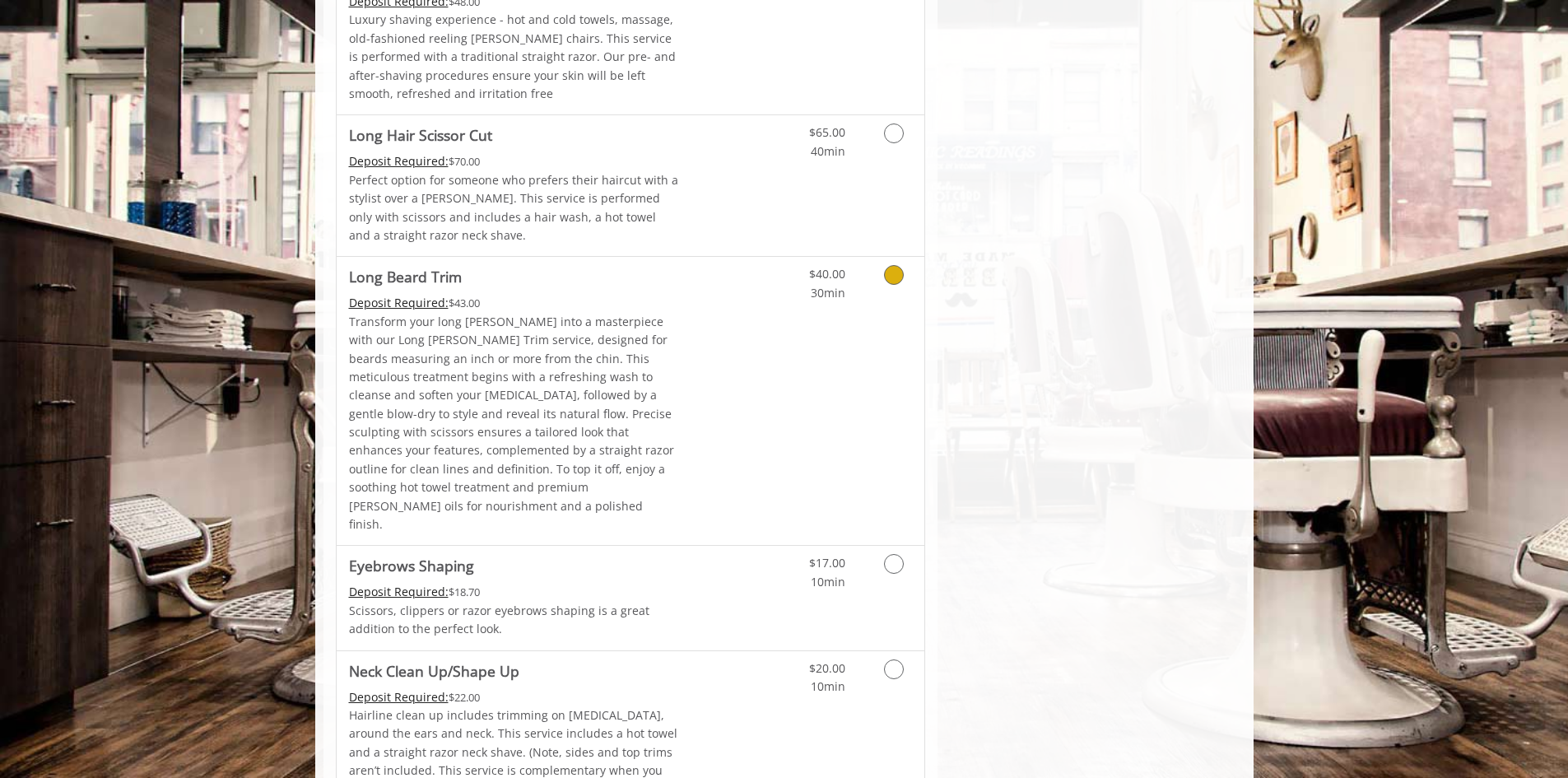
scroll to position [2438, 0]
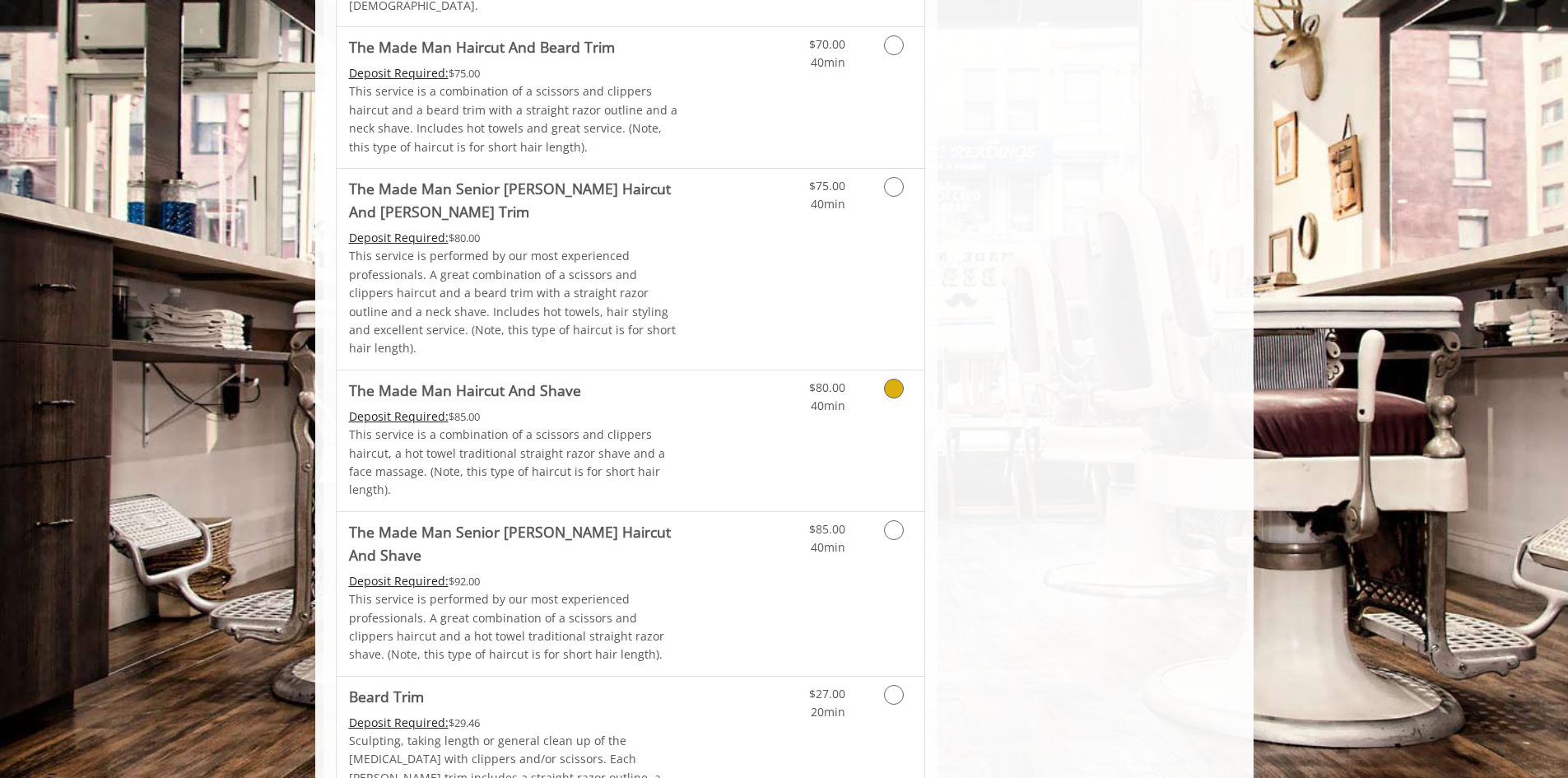
click at [897, 379] on icon "Grooming services" at bounding box center [894, 389] width 20 height 20
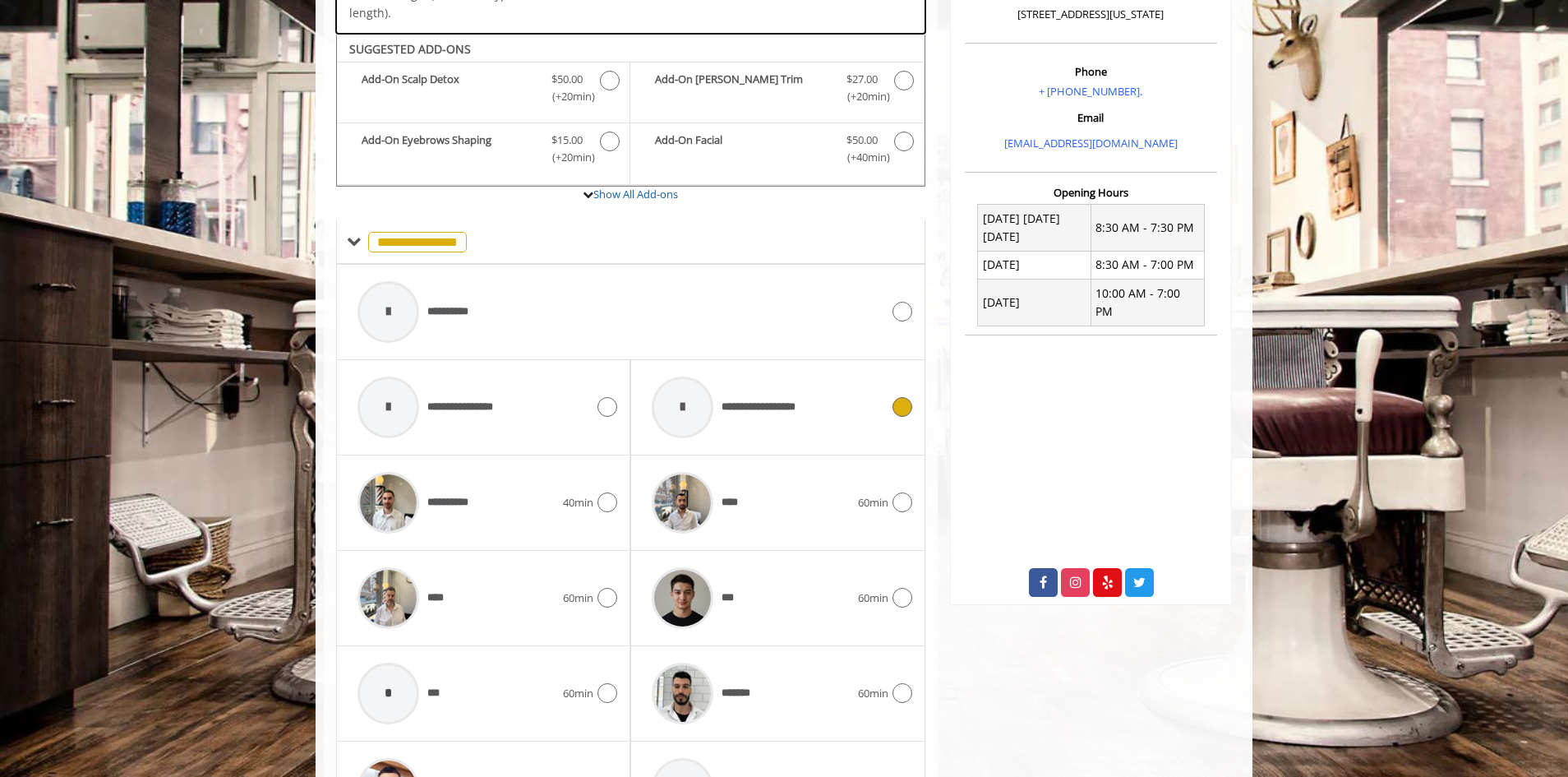
scroll to position [490, 0]
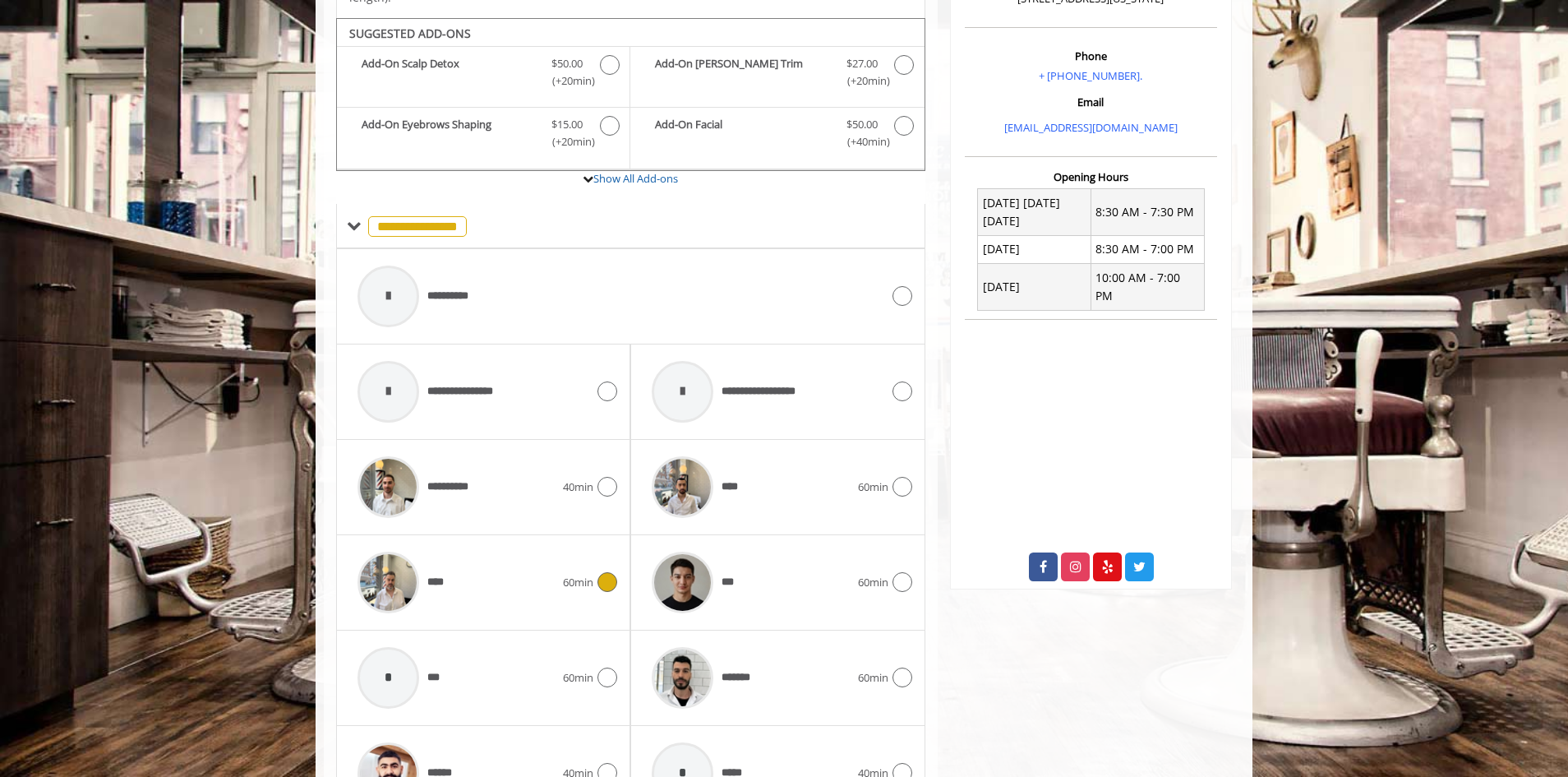
click at [591, 574] on span "60min" at bounding box center [578, 583] width 31 height 17
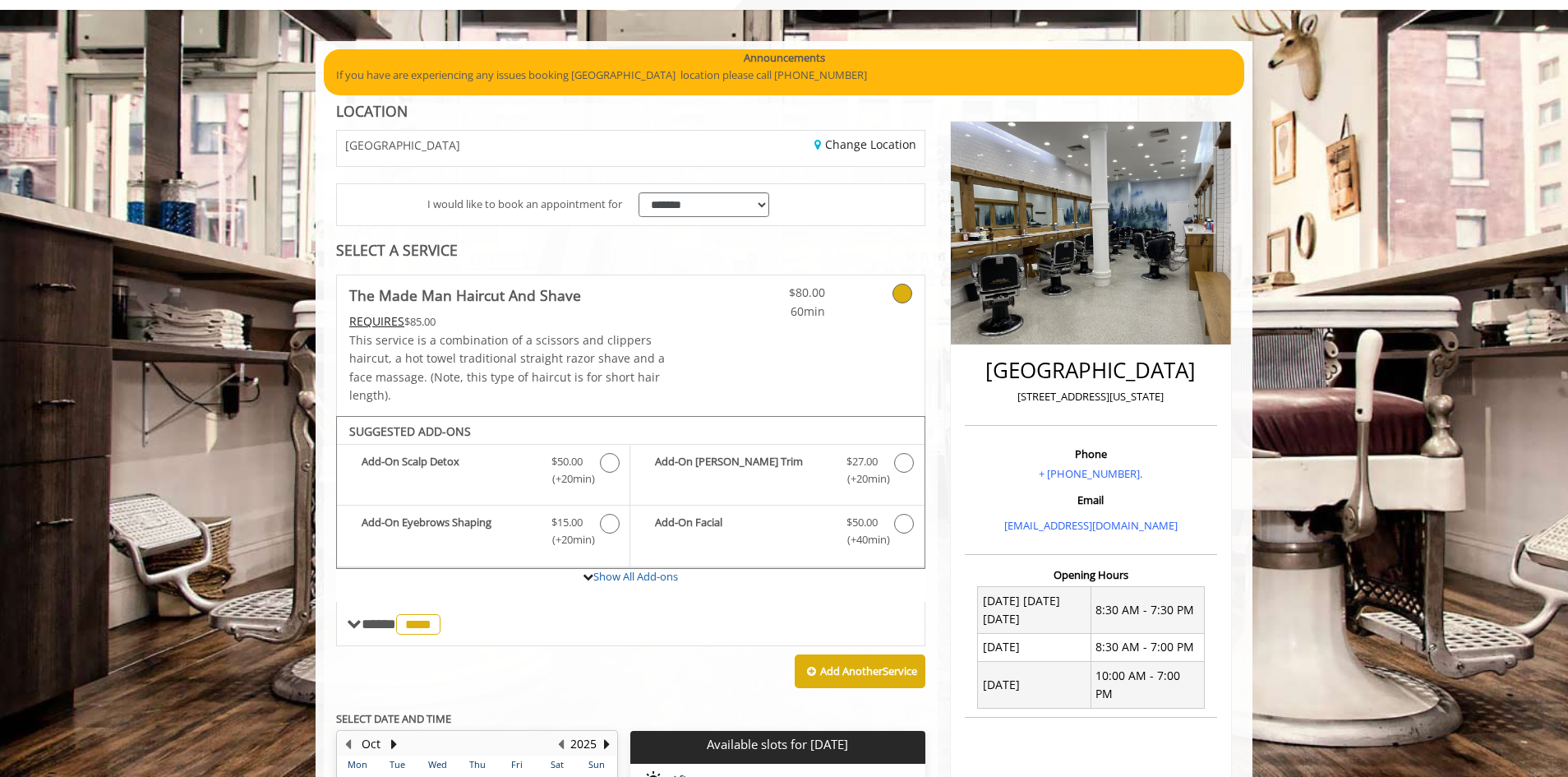
scroll to position [103, 0]
